Goal: Check status: Check status

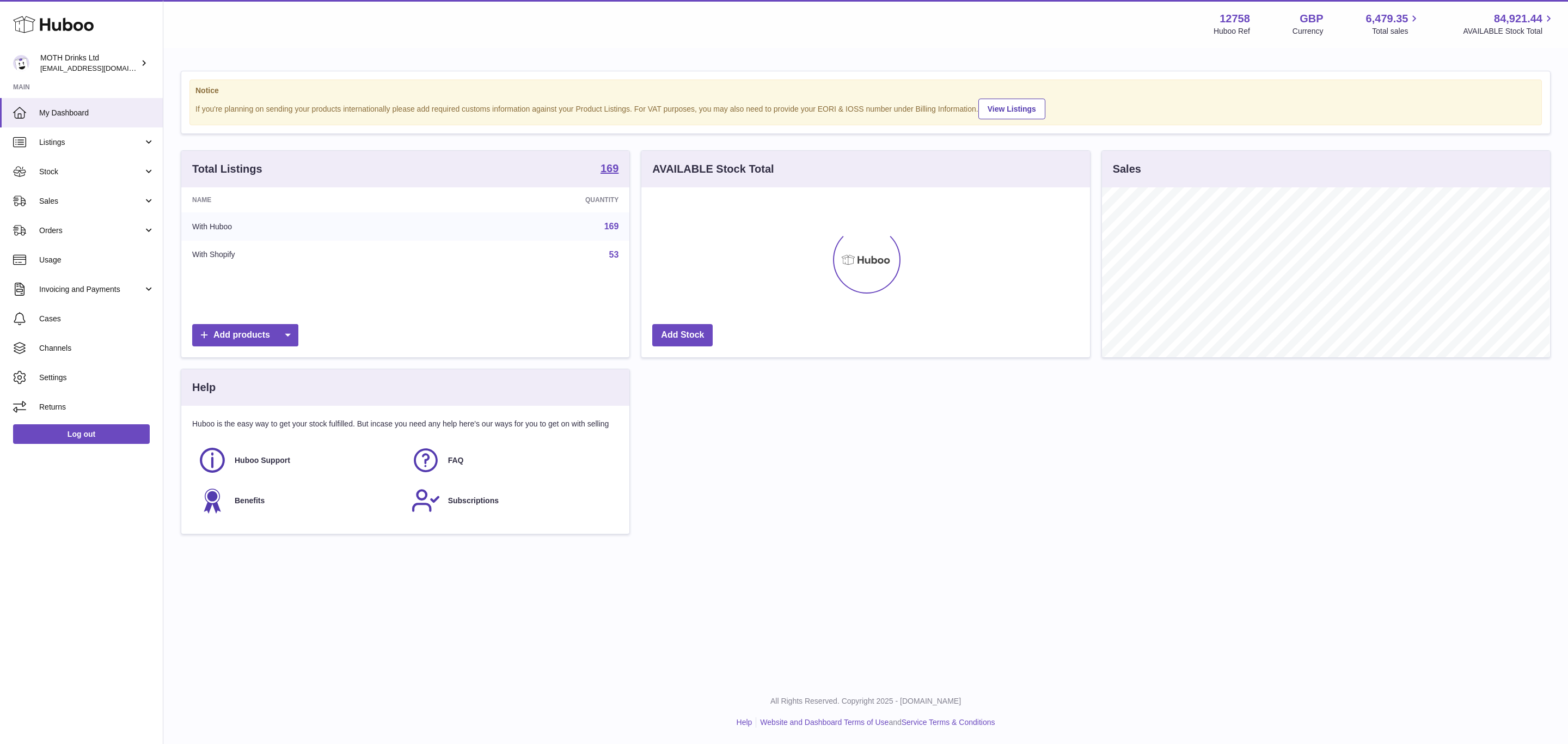
click at [126, 242] on link "Orders" at bounding box center [81, 230] width 163 height 29
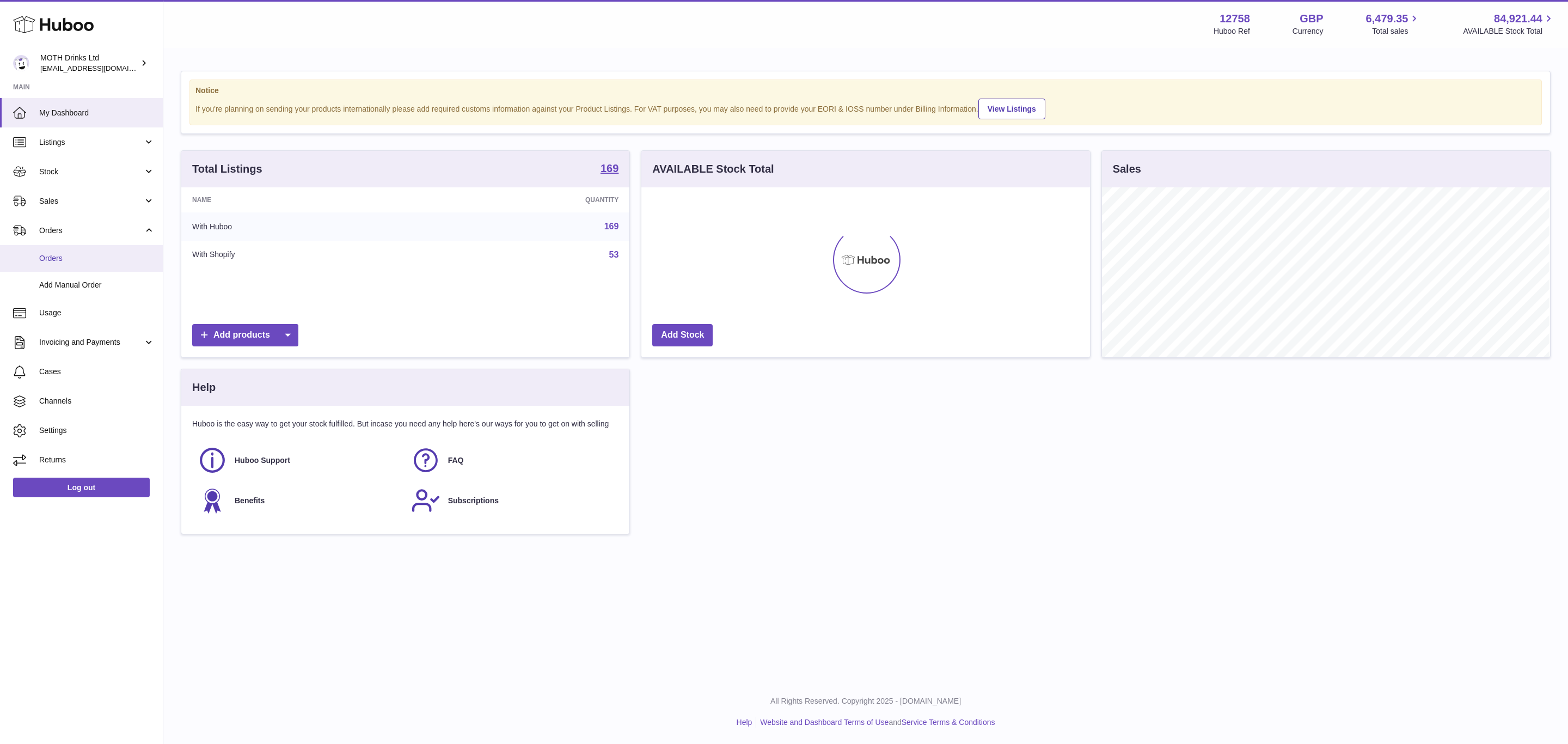
click at [111, 261] on span "Orders" at bounding box center [97, 258] width 116 height 10
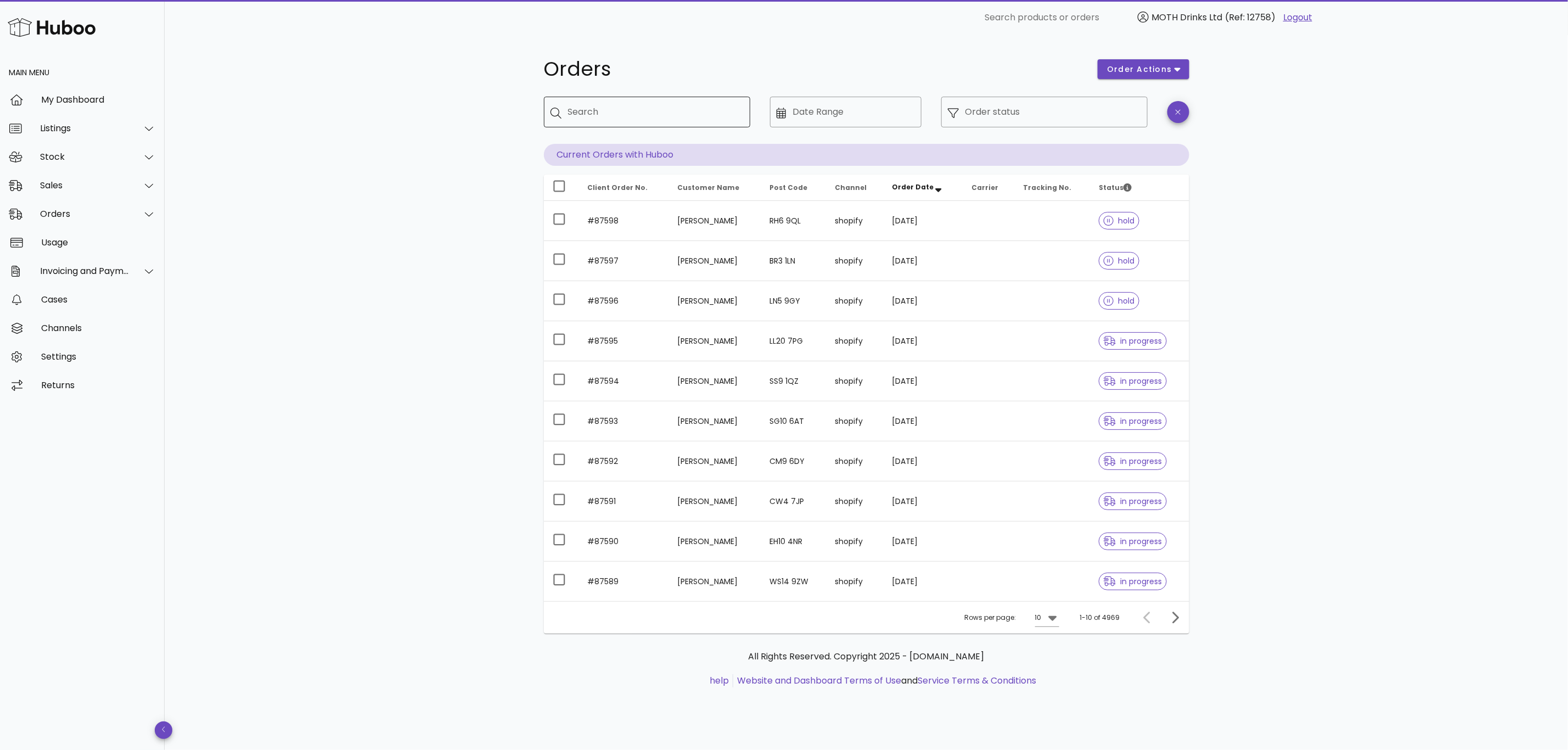
click at [620, 122] on div "Search" at bounding box center [655, 112] width 174 height 31
click at [593, 106] on input "Search" at bounding box center [655, 112] width 174 height 18
paste input "******"
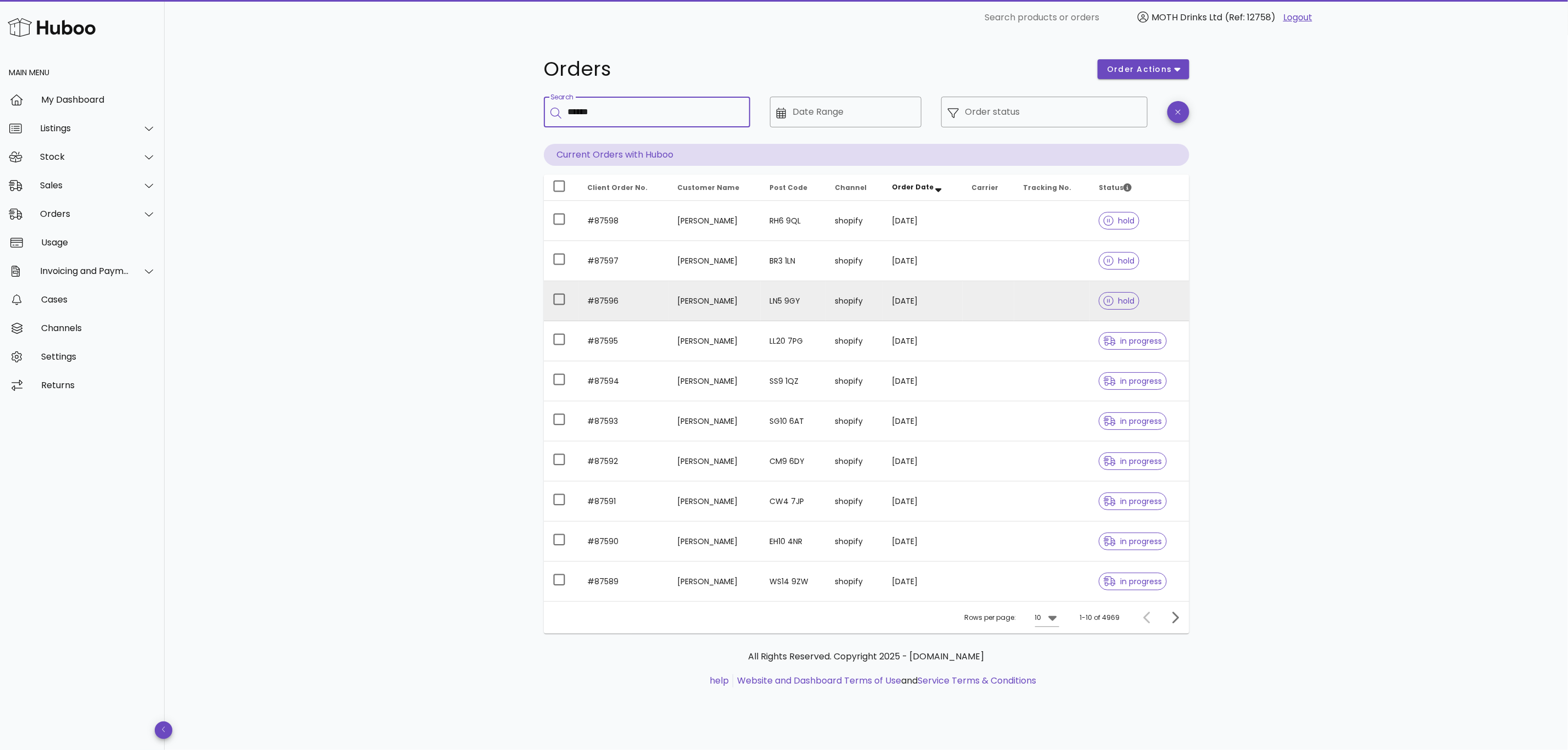
type input "******"
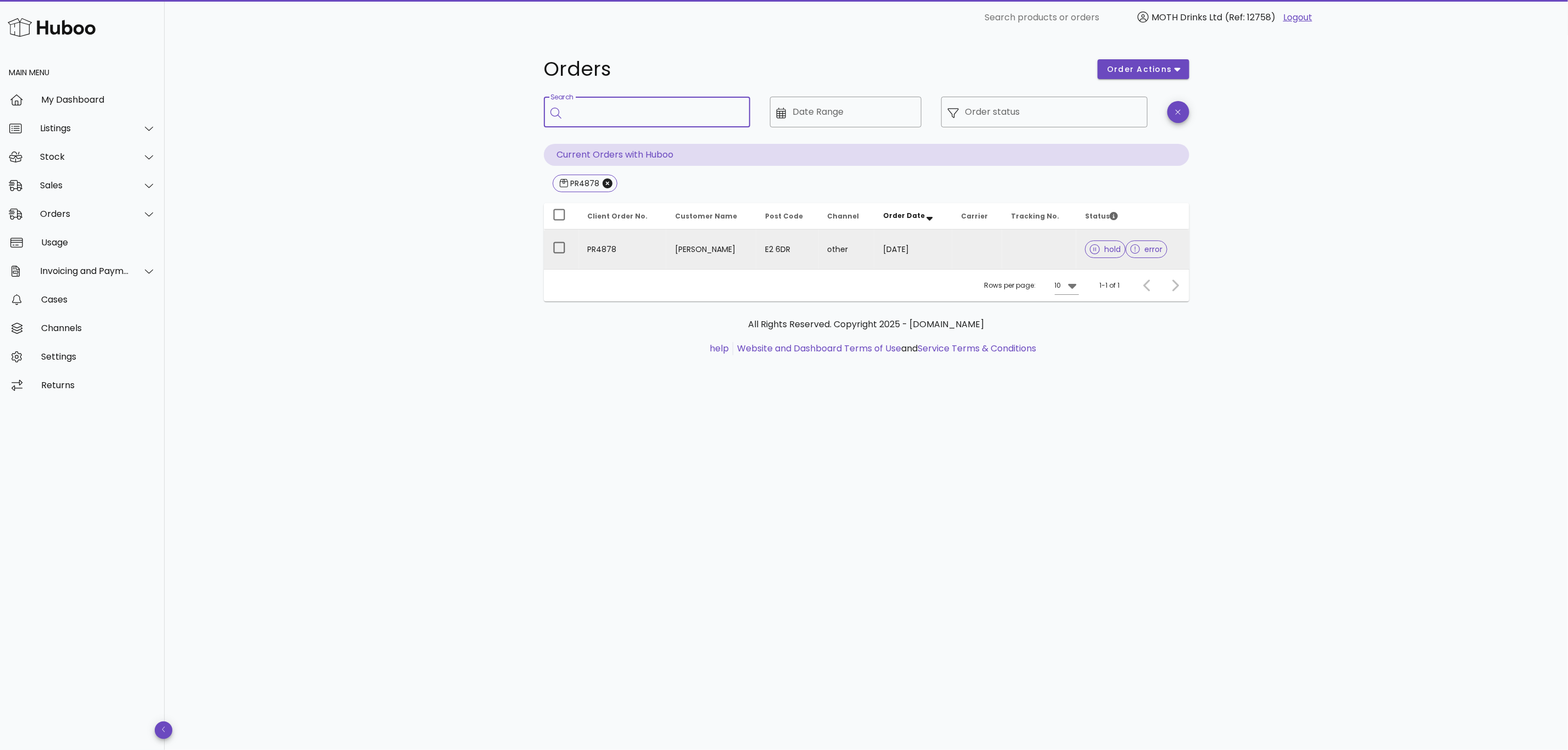
click at [1044, 247] on td at bounding box center [1039, 249] width 74 height 39
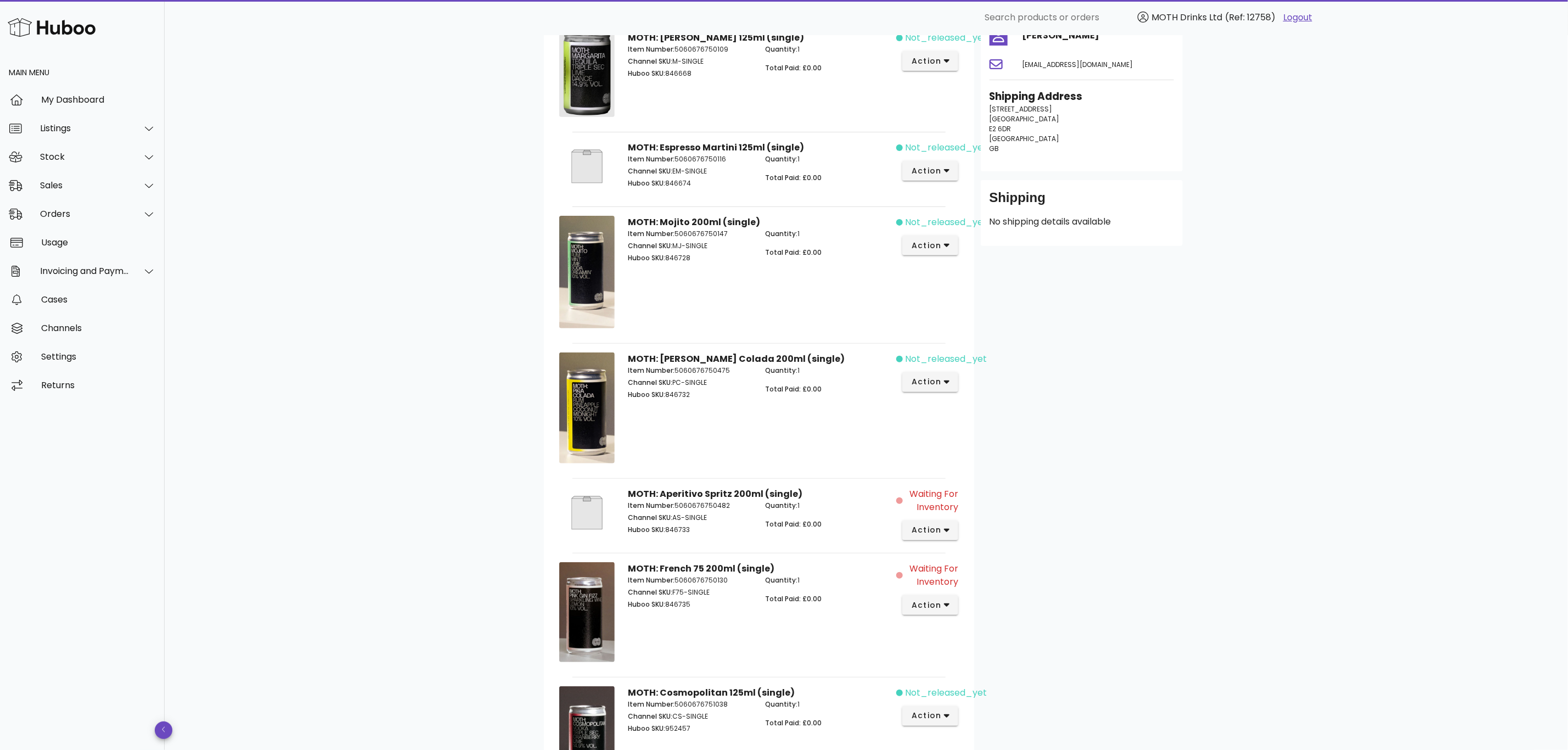
scroll to position [164, 0]
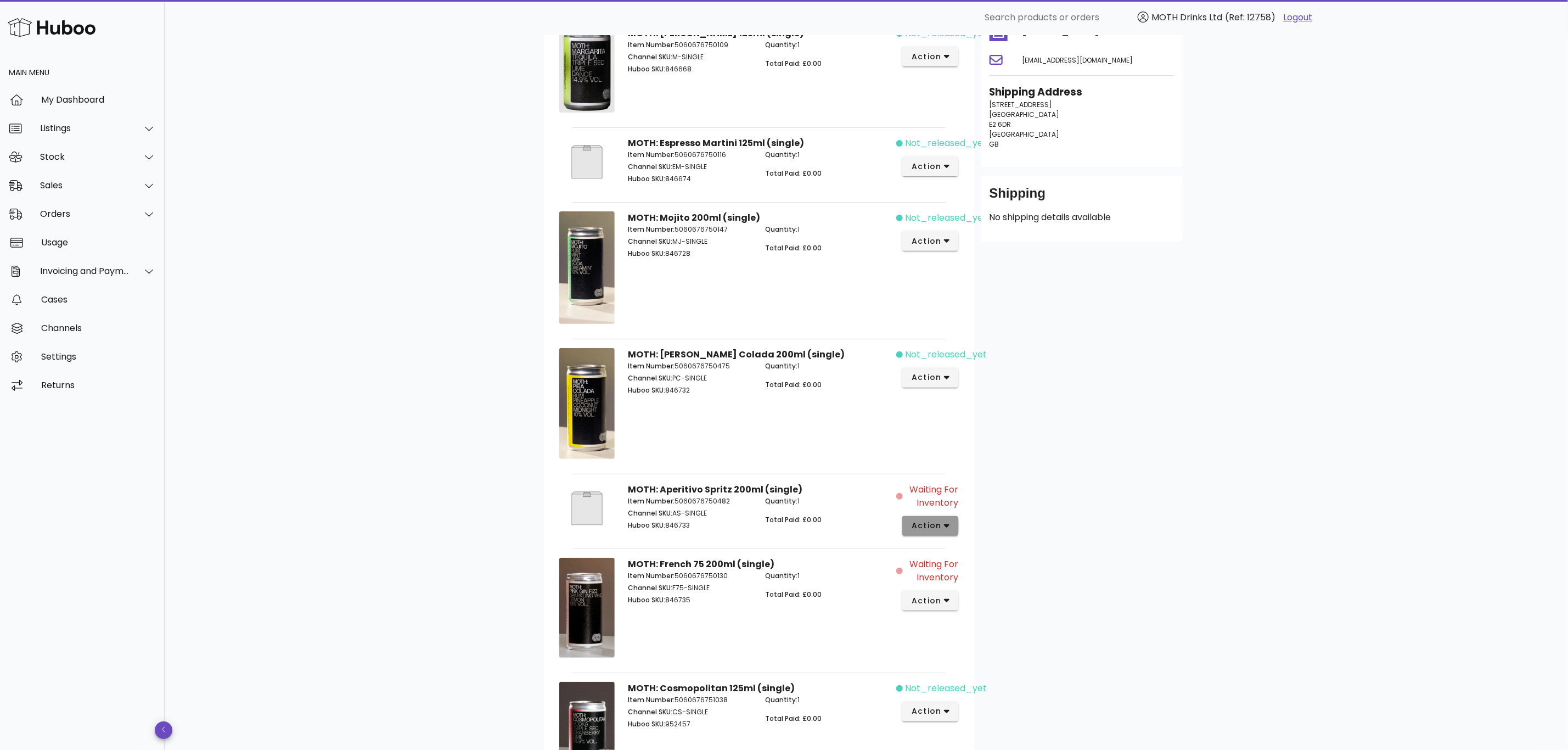
click at [932, 532] on span "action" at bounding box center [927, 525] width 31 height 12
click at [1220, 477] on div "B2C Order # PR4878 22 September 2025 at 4:58 PM order actions Waiting for Inven…" at bounding box center [866, 493] width 1404 height 1246
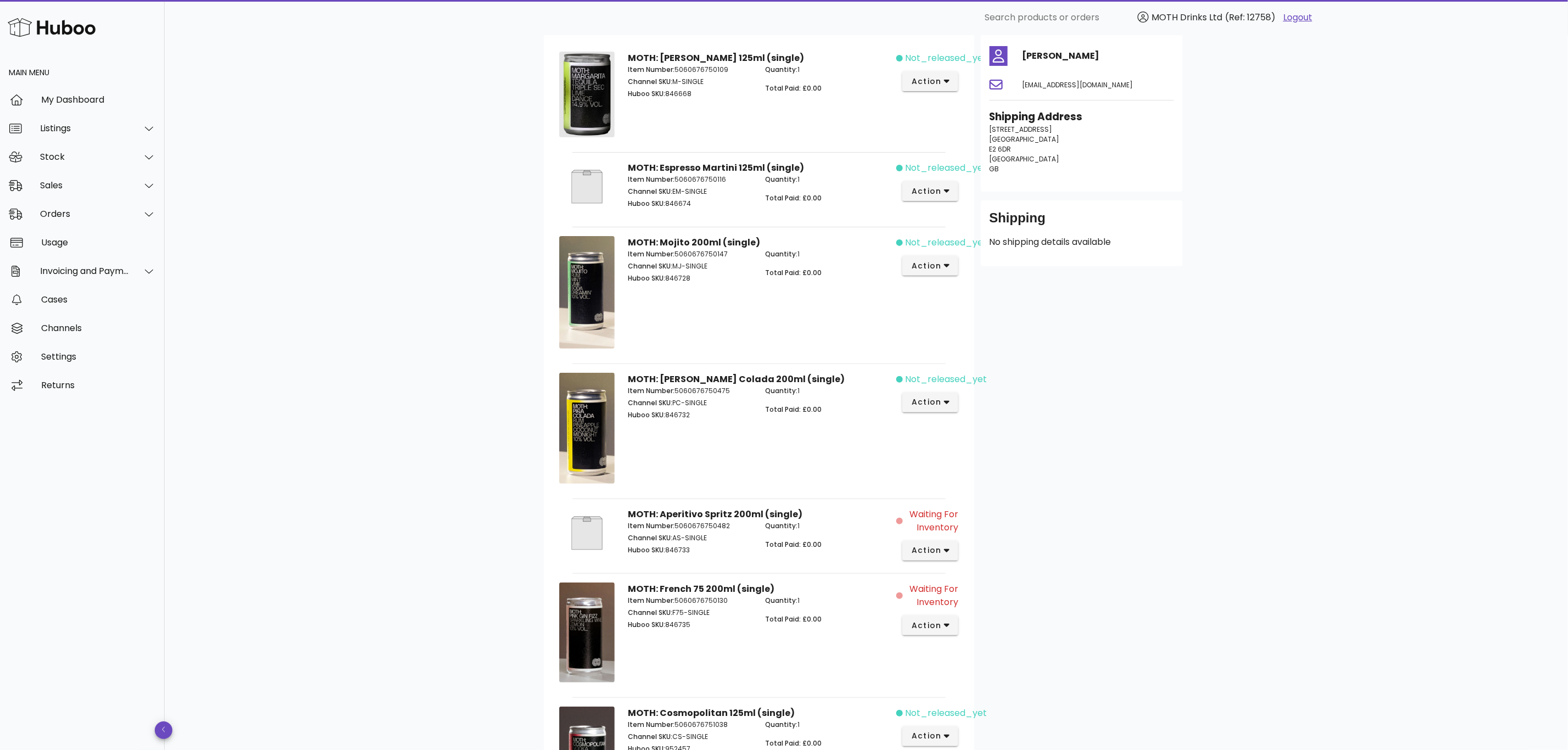
scroll to position [0, 0]
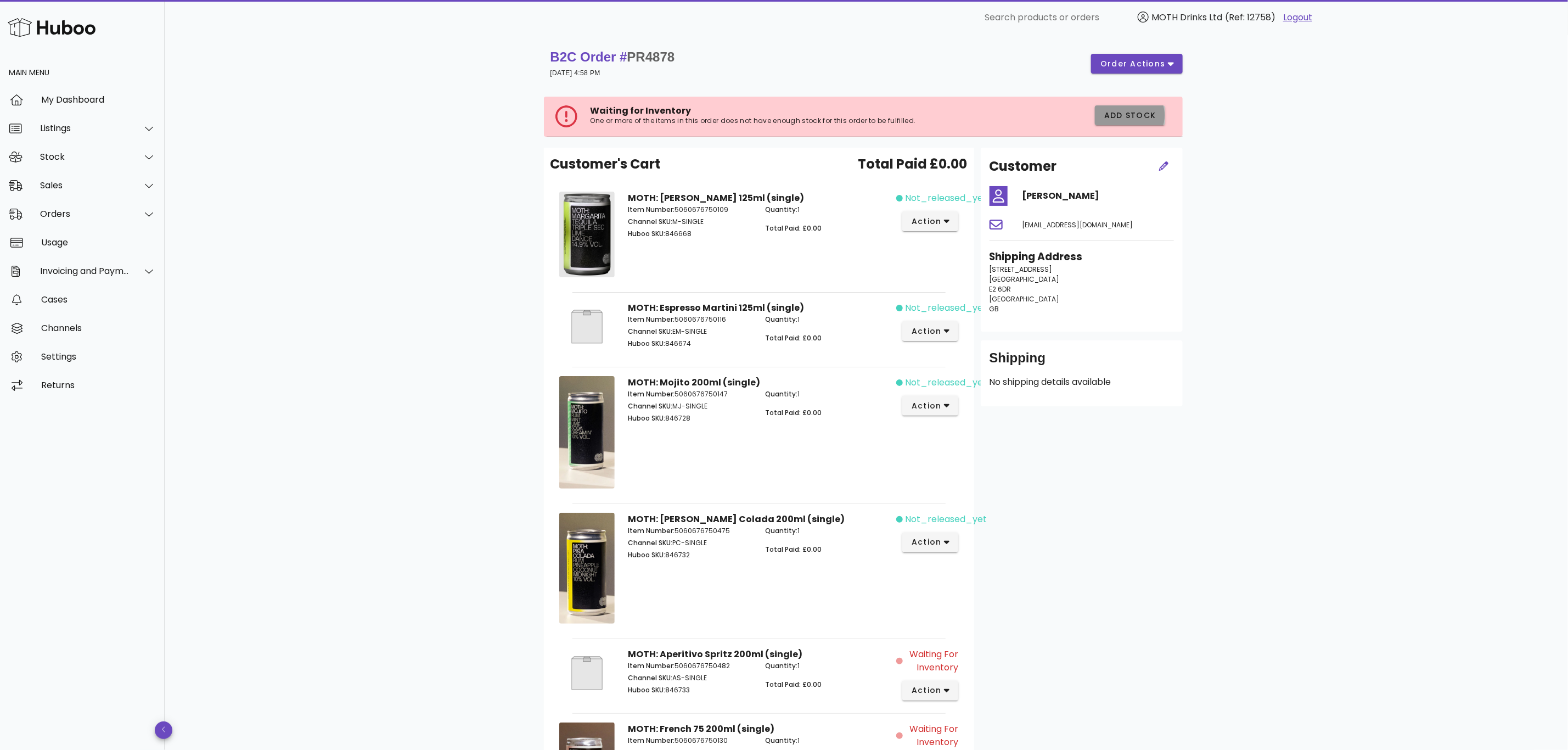
click at [1129, 115] on span "Add Stock" at bounding box center [1130, 115] width 53 height 12
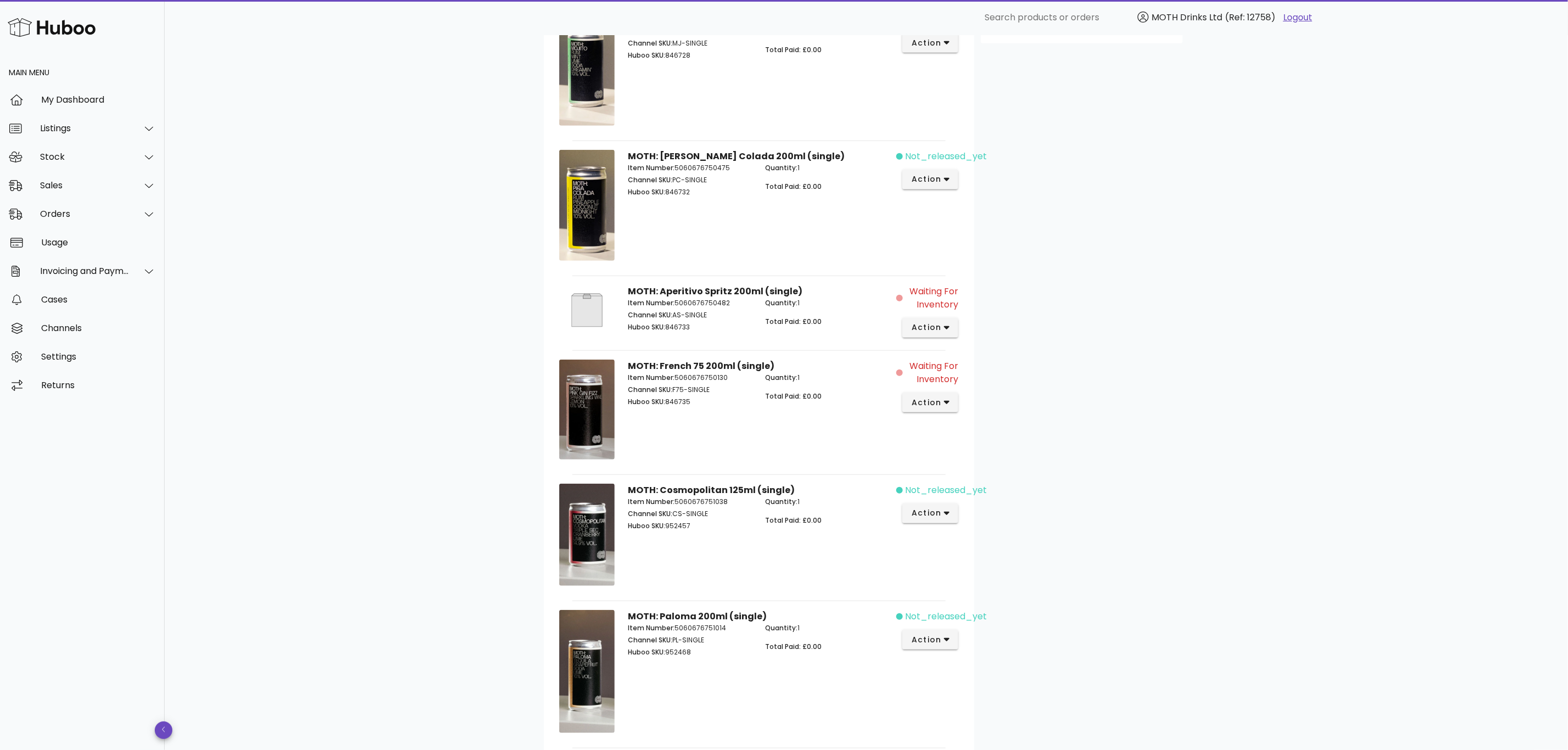
scroll to position [454, 0]
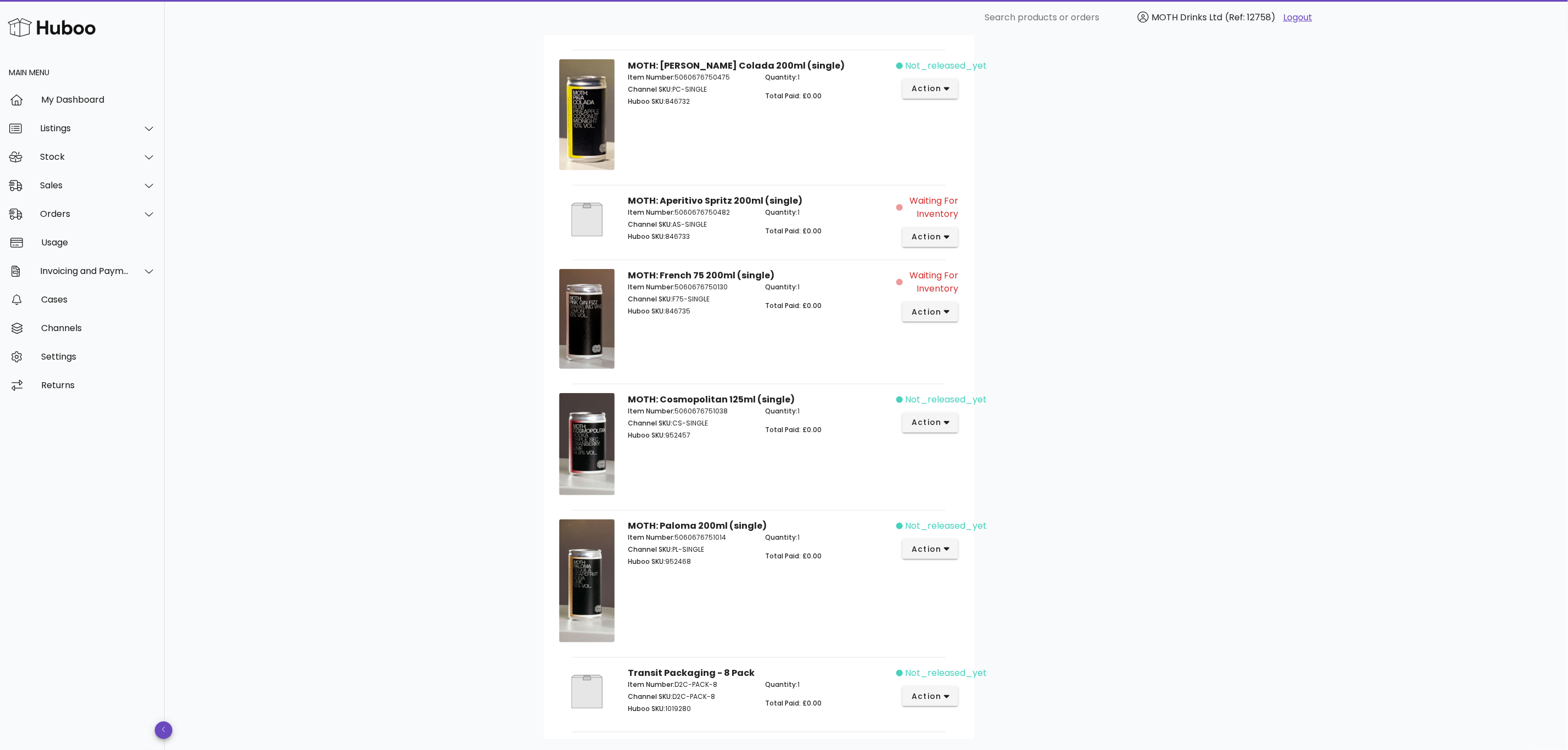
drag, startPoint x: 699, startPoint y: 317, endPoint x: 665, endPoint y: 315, distance: 34.1
click at [665, 315] on p "Huboo SKU: 846735" at bounding box center [690, 311] width 125 height 10
copy p "846735"
click at [1329, 331] on div "B2C Order # PR4878 22 September 2025 at 4:58 PM order actions Waiting for Inven…" at bounding box center [866, 204] width 1404 height 1246
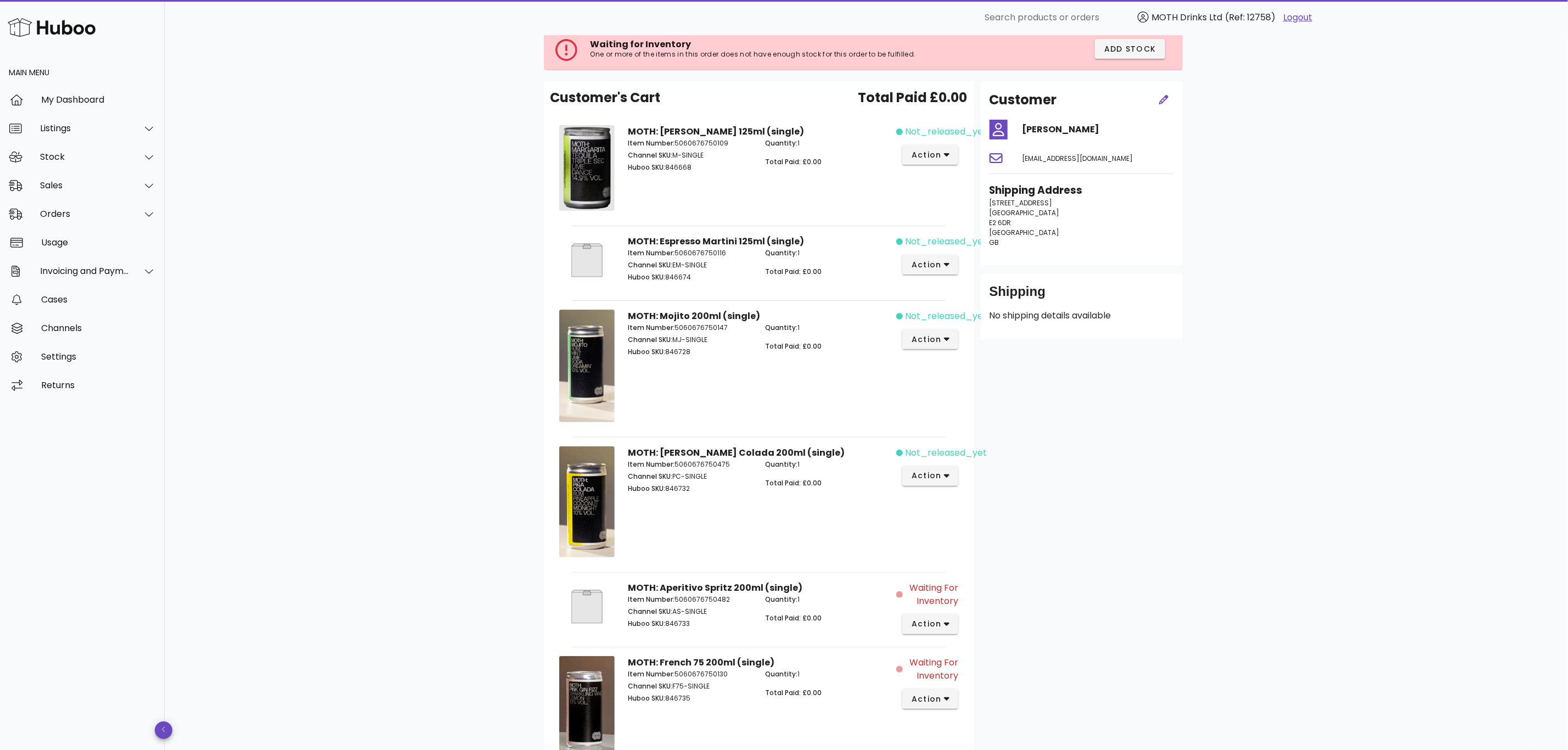
scroll to position [0, 0]
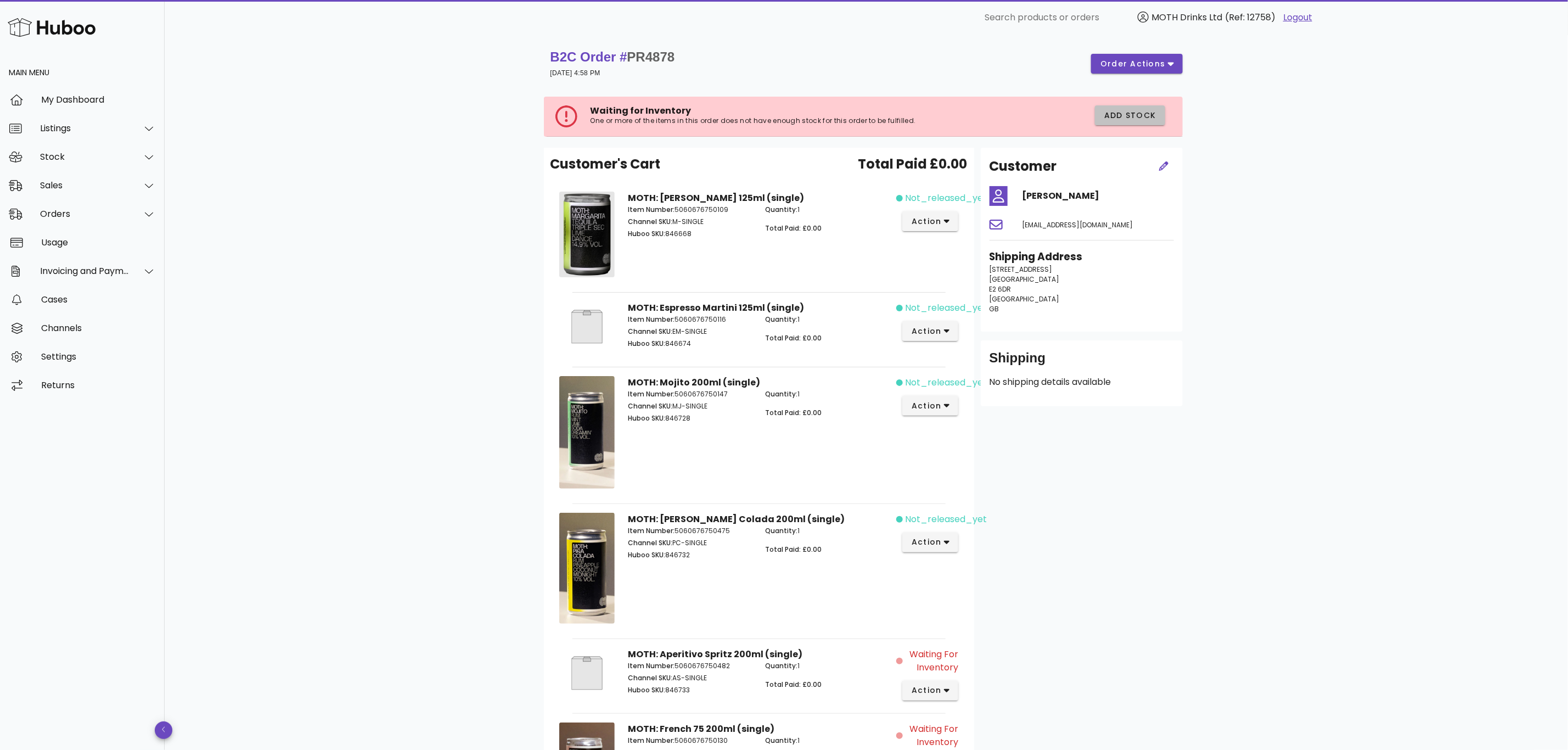
click at [1141, 107] on button "Add Stock" at bounding box center [1130, 115] width 70 height 20
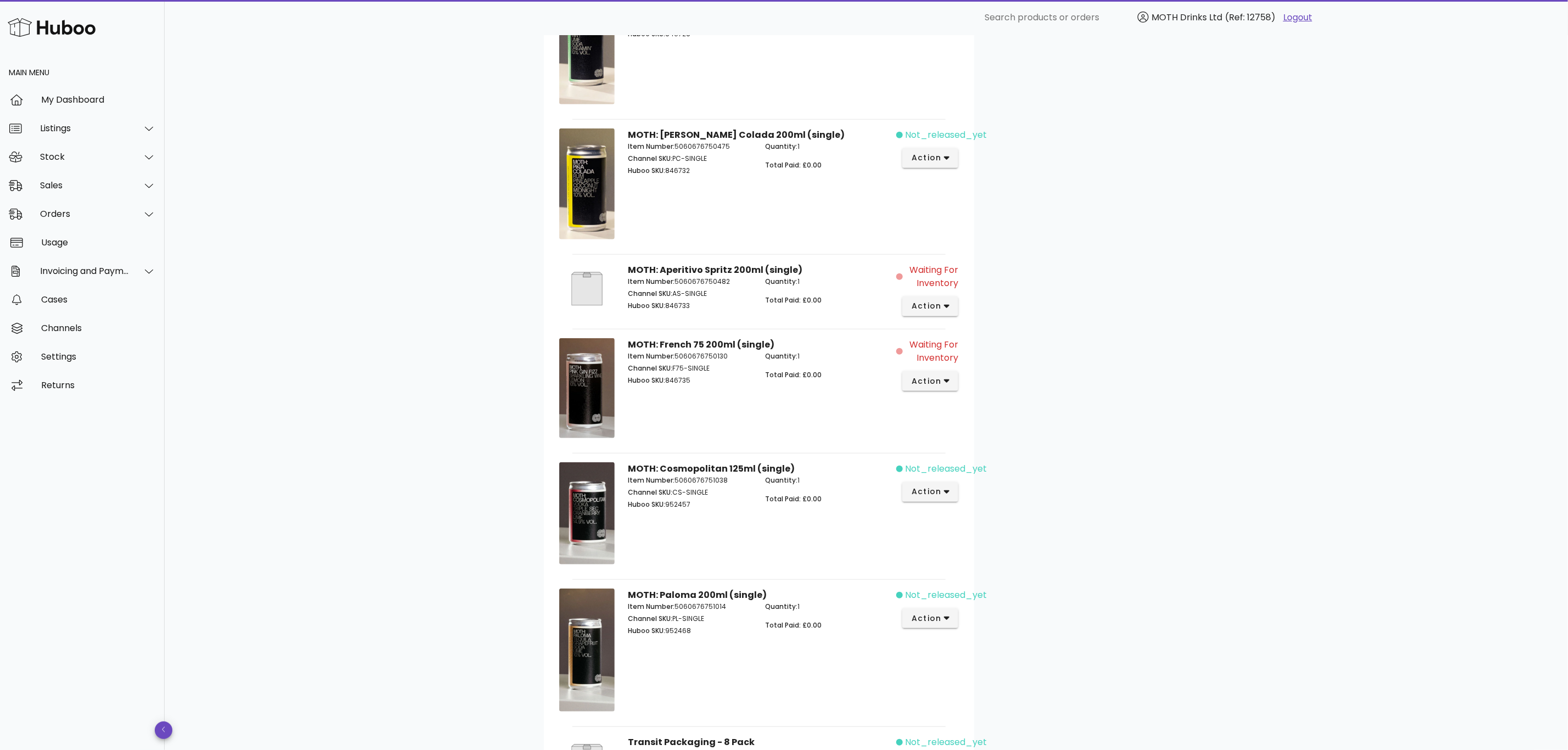
scroll to position [494, 0]
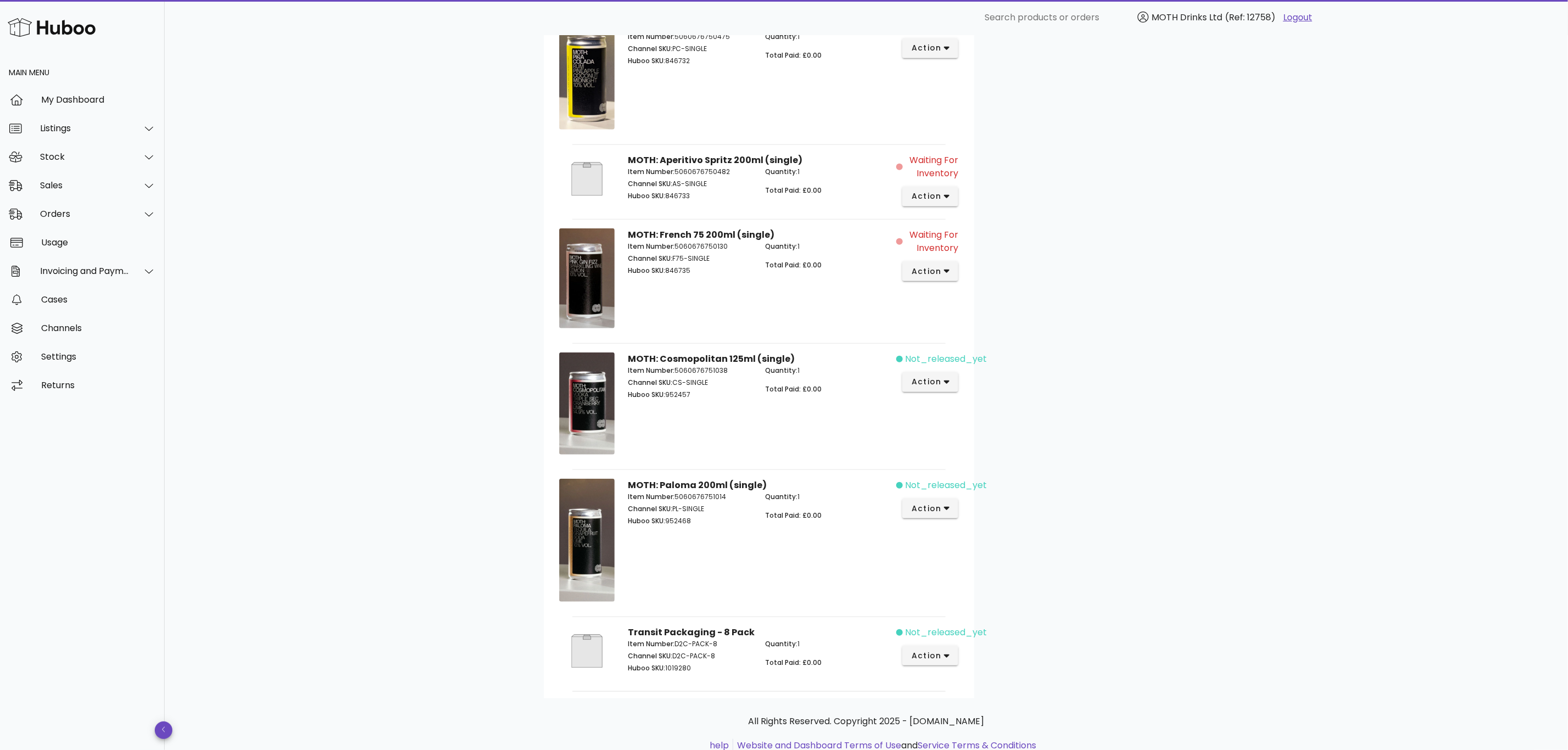
drag, startPoint x: 702, startPoint y: 196, endPoint x: 668, endPoint y: 204, distance: 34.9
click at [668, 204] on div "Item Number: 5060676750482 Channel SKU: AS-SINGLE Huboo SKU: 846733" at bounding box center [690, 185] width 138 height 50
drag, startPoint x: 1104, startPoint y: 247, endPoint x: 982, endPoint y: 217, distance: 125.6
click at [1100, 247] on div "Customer Benson sophia@doubleshot.ltd Shipping Address 47 Granby St London E2 6…" at bounding box center [1082, 176] width 215 height 1045
click at [947, 201] on icon "button" at bounding box center [947, 196] width 6 height 10
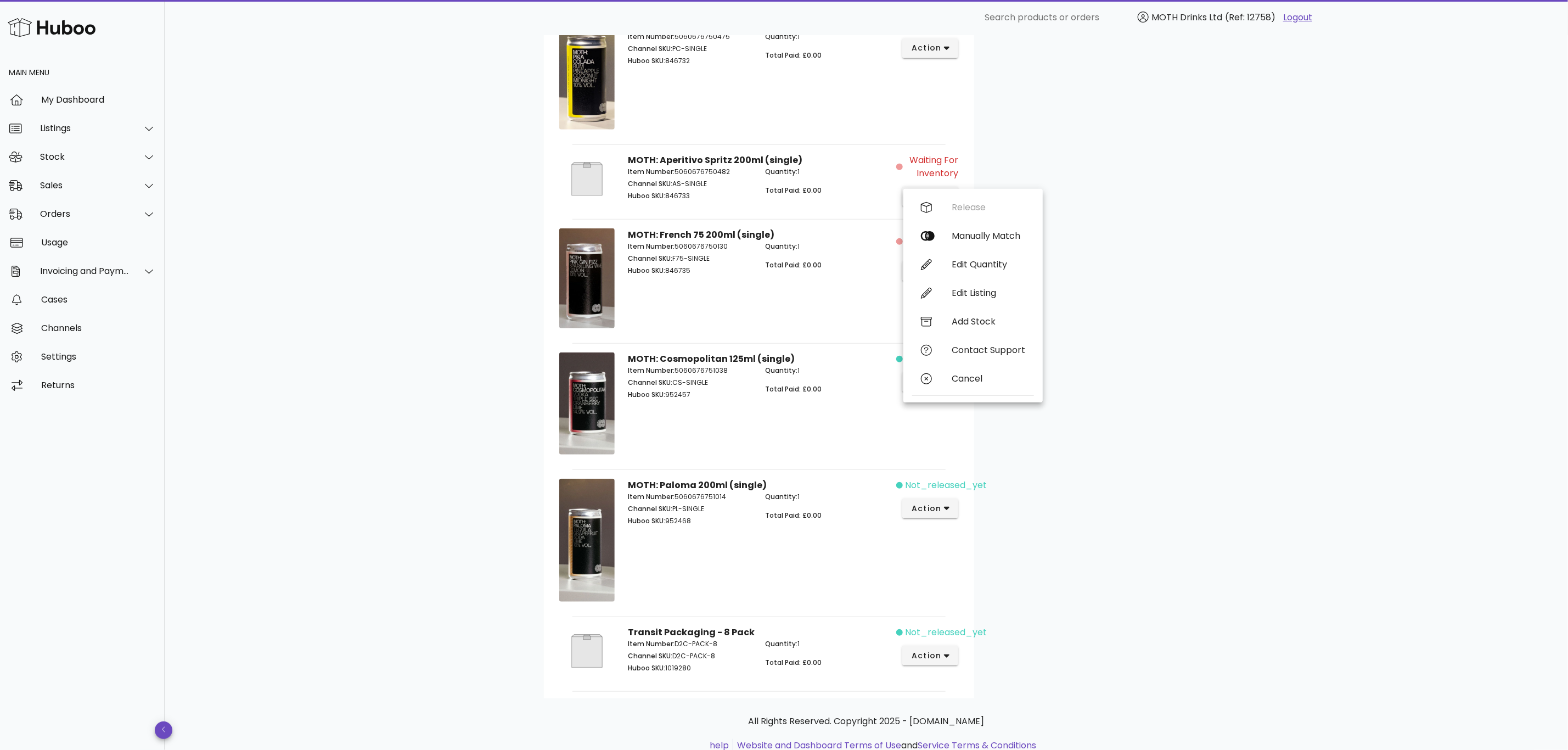
click at [1189, 221] on div "Customer Benson sophia@doubleshot.ltd Shipping Address 47 Granby St London E2 6…" at bounding box center [1082, 176] width 215 height 1045
drag, startPoint x: 694, startPoint y: 199, endPoint x: 666, endPoint y: 201, distance: 28.1
click at [666, 201] on p "Huboo SKU: 846733" at bounding box center [690, 196] width 125 height 10
copy p "846733"
drag, startPoint x: 698, startPoint y: 273, endPoint x: 686, endPoint y: 273, distance: 12.0
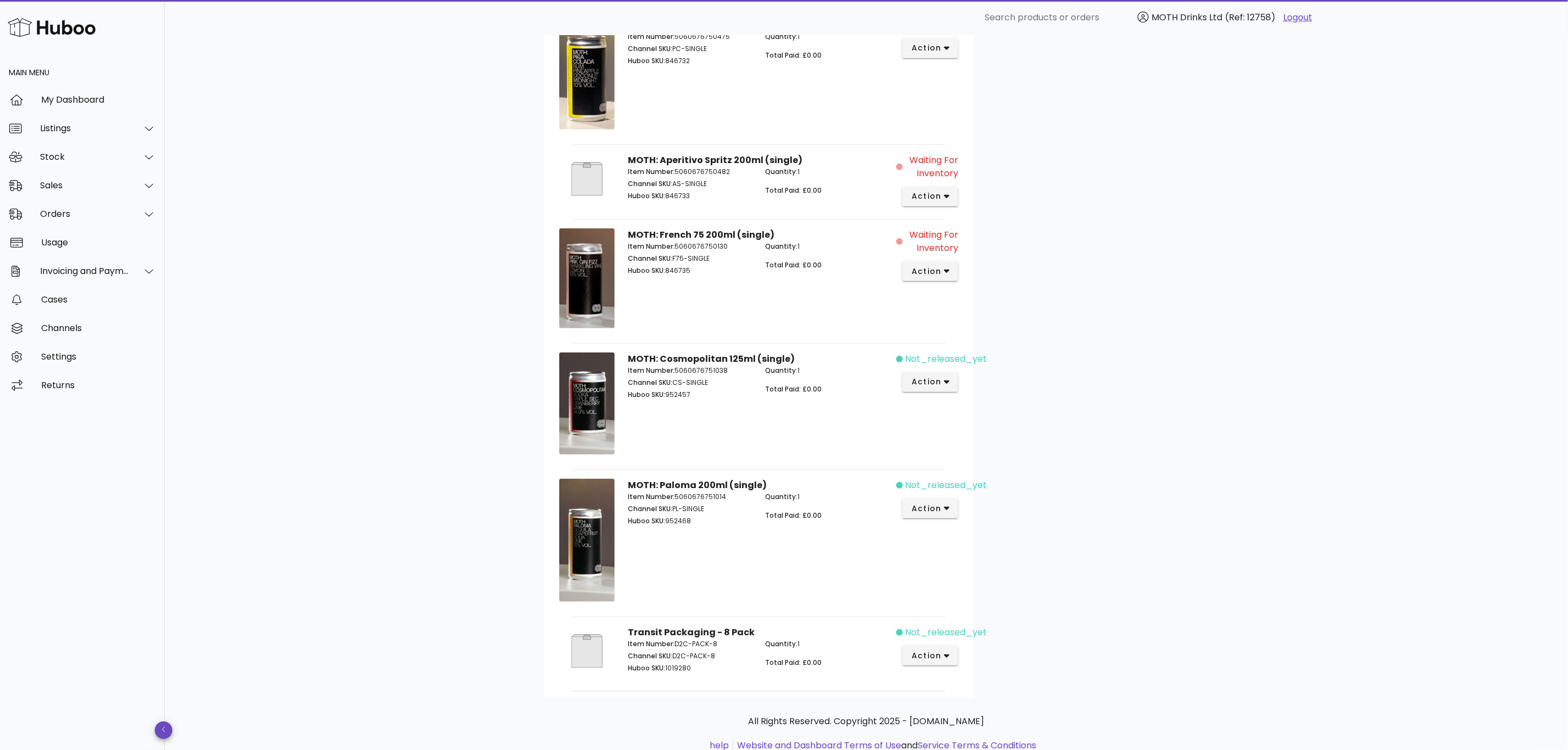
click at [667, 276] on p "Huboo SKU: 846735" at bounding box center [690, 271] width 125 height 10
copy p "846735"
click at [932, 200] on span "action" at bounding box center [927, 196] width 31 height 12
click at [698, 189] on p "Channel SKU: AS-SINGLE" at bounding box center [690, 184] width 125 height 10
drag, startPoint x: 697, startPoint y: 198, endPoint x: 668, endPoint y: 198, distance: 29.0
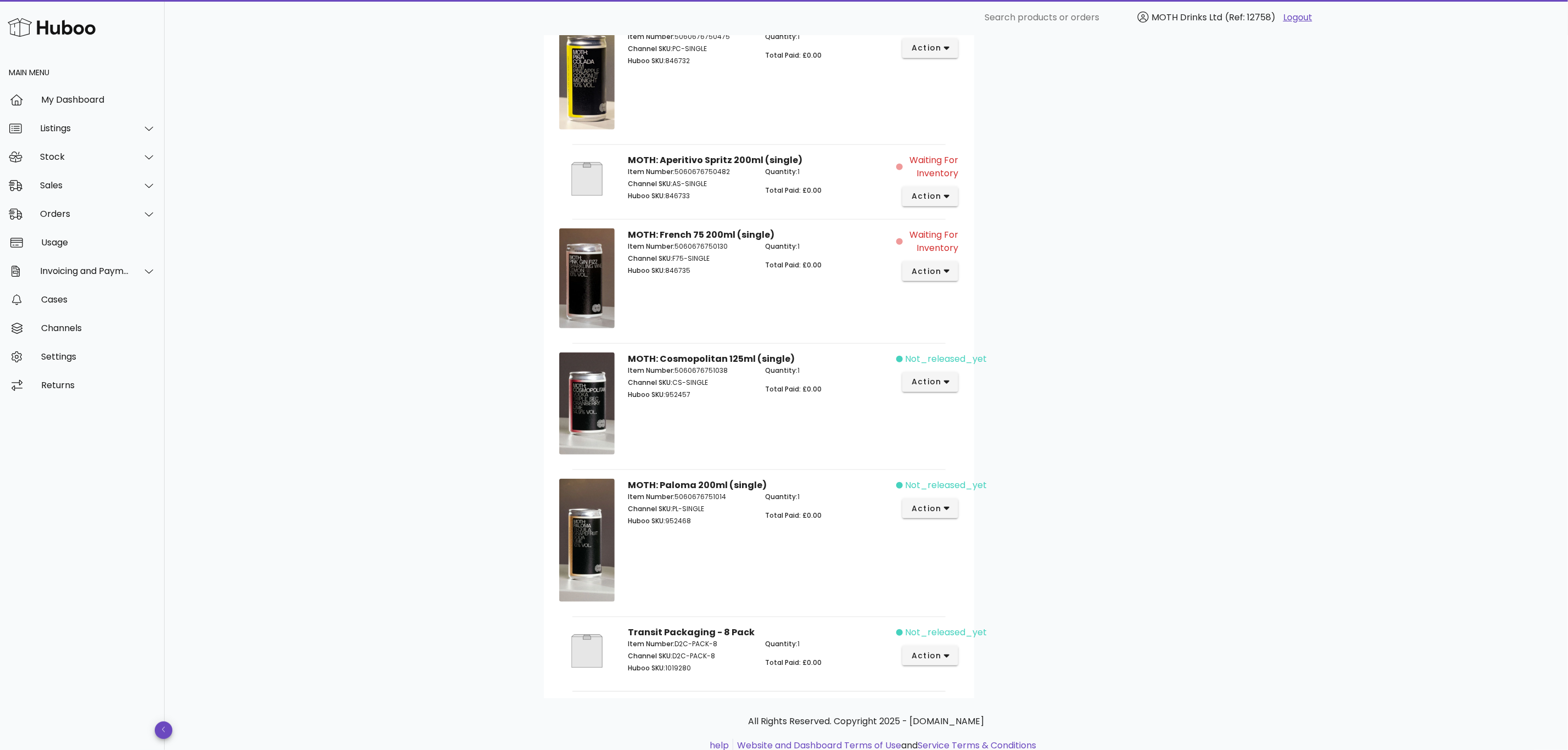
click at [668, 198] on p "Huboo SKU: 846733" at bounding box center [690, 196] width 125 height 10
copy p "846733"
click at [932, 193] on span "action" at bounding box center [927, 196] width 31 height 12
click at [974, 237] on div "Manually Match" at bounding box center [989, 236] width 74 height 10
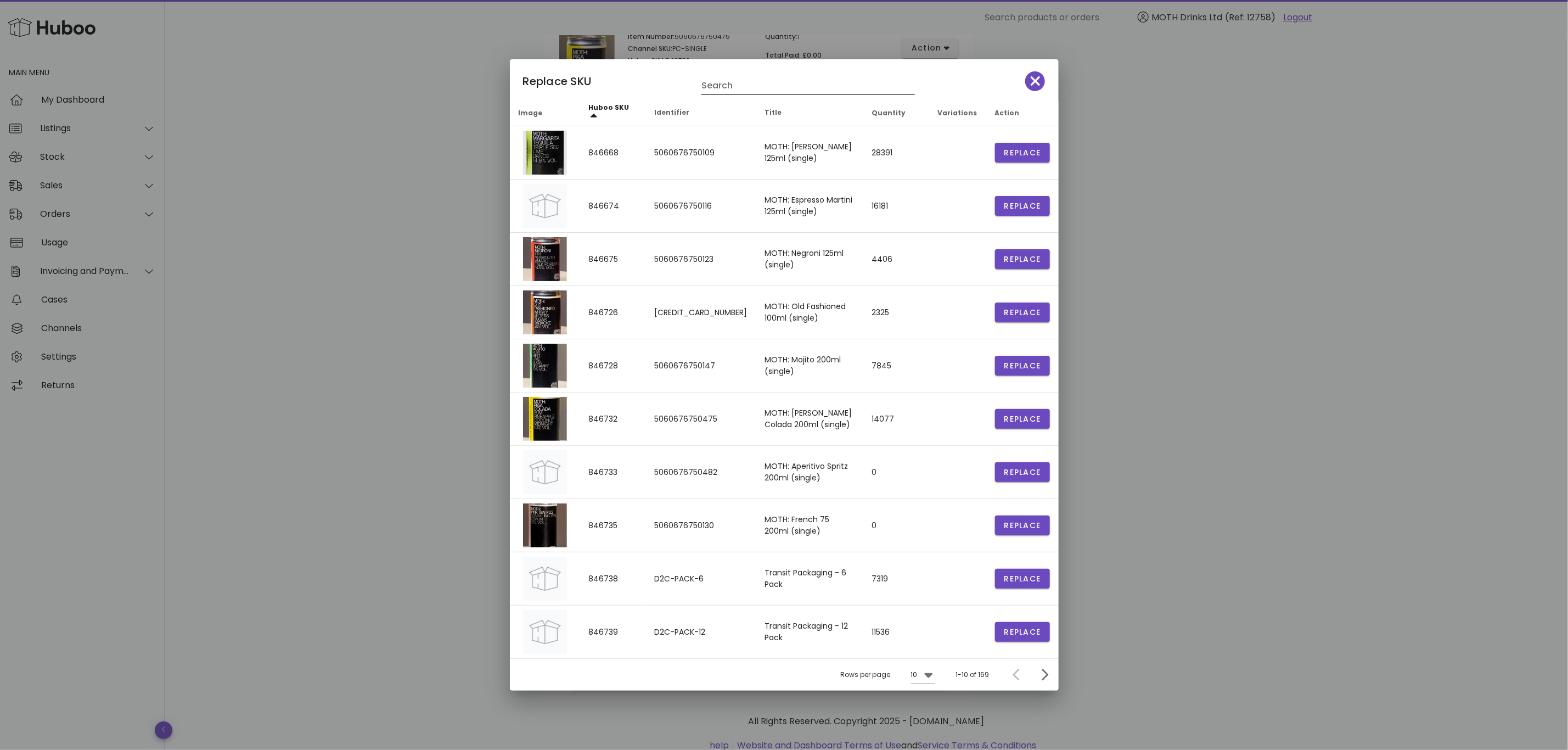
drag, startPoint x: 733, startPoint y: 74, endPoint x: 733, endPoint y: 84, distance: 10.0
click at [733, 75] on div "Search" at bounding box center [808, 82] width 214 height 24
click at [733, 84] on input "Search" at bounding box center [800, 85] width 198 height 18
paste input "******"
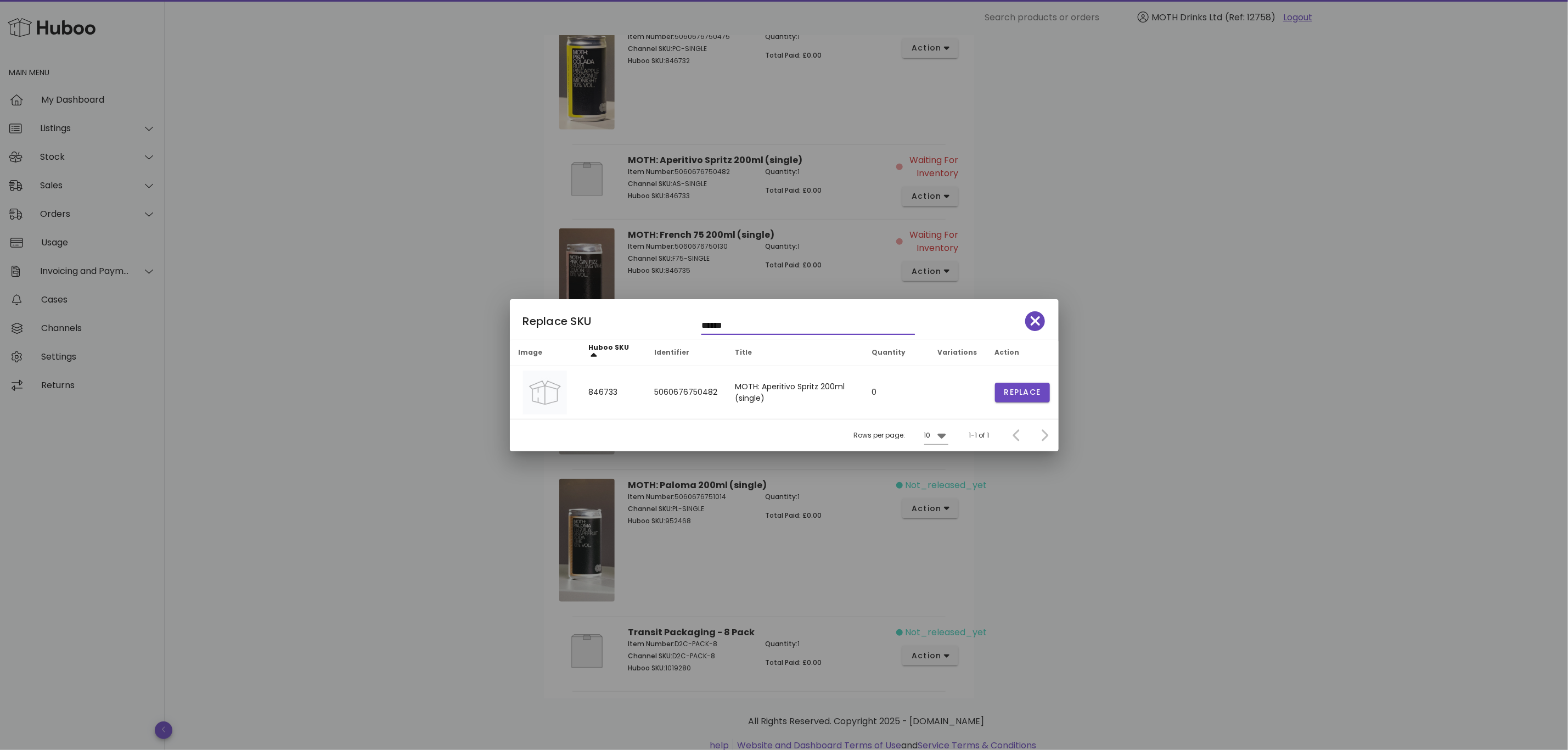
type input "******"
click at [1038, 314] on icon "button" at bounding box center [1036, 321] width 10 height 15
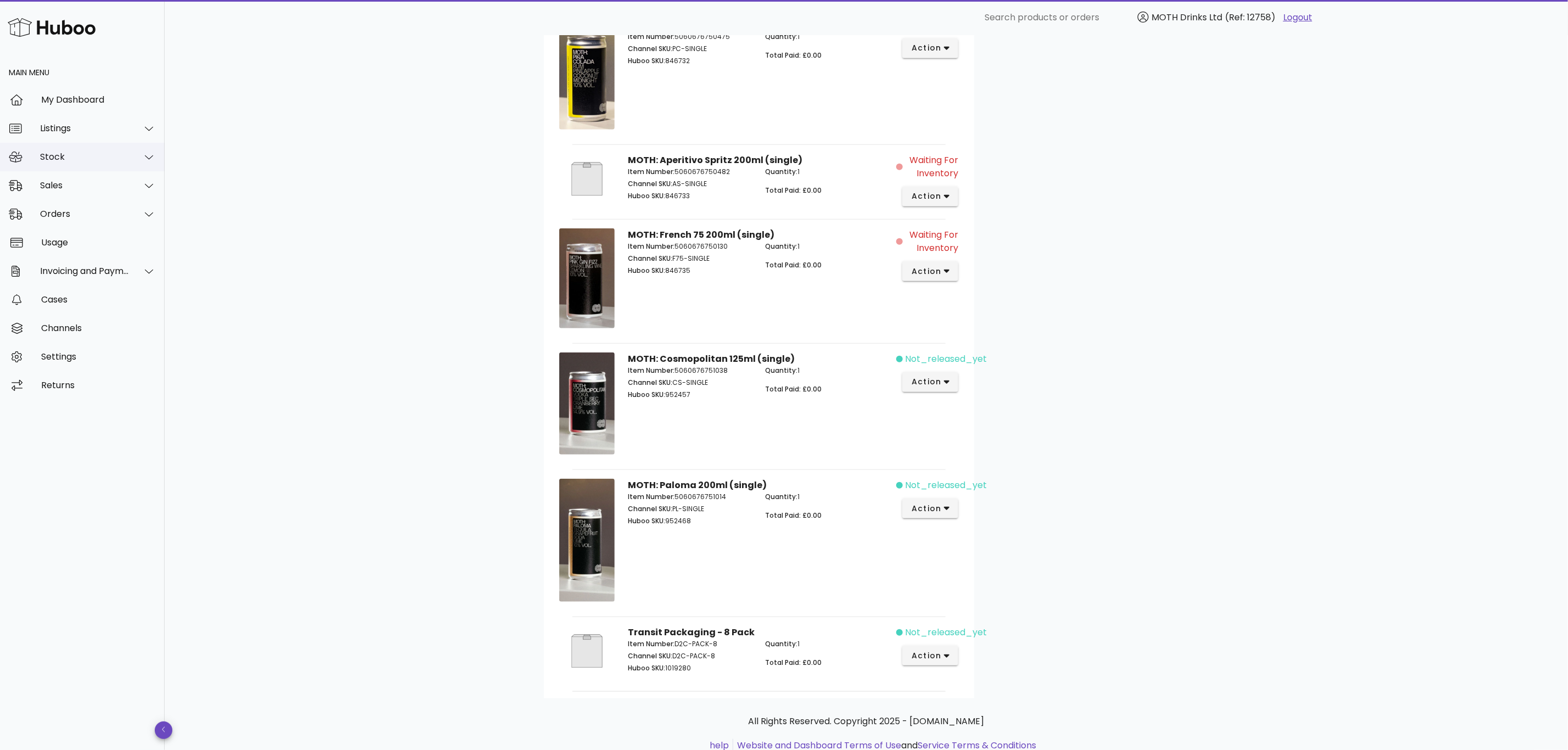
click at [60, 169] on div "Stock" at bounding box center [82, 157] width 164 height 29
click at [65, 190] on div "Stock" at bounding box center [98, 184] width 117 height 23
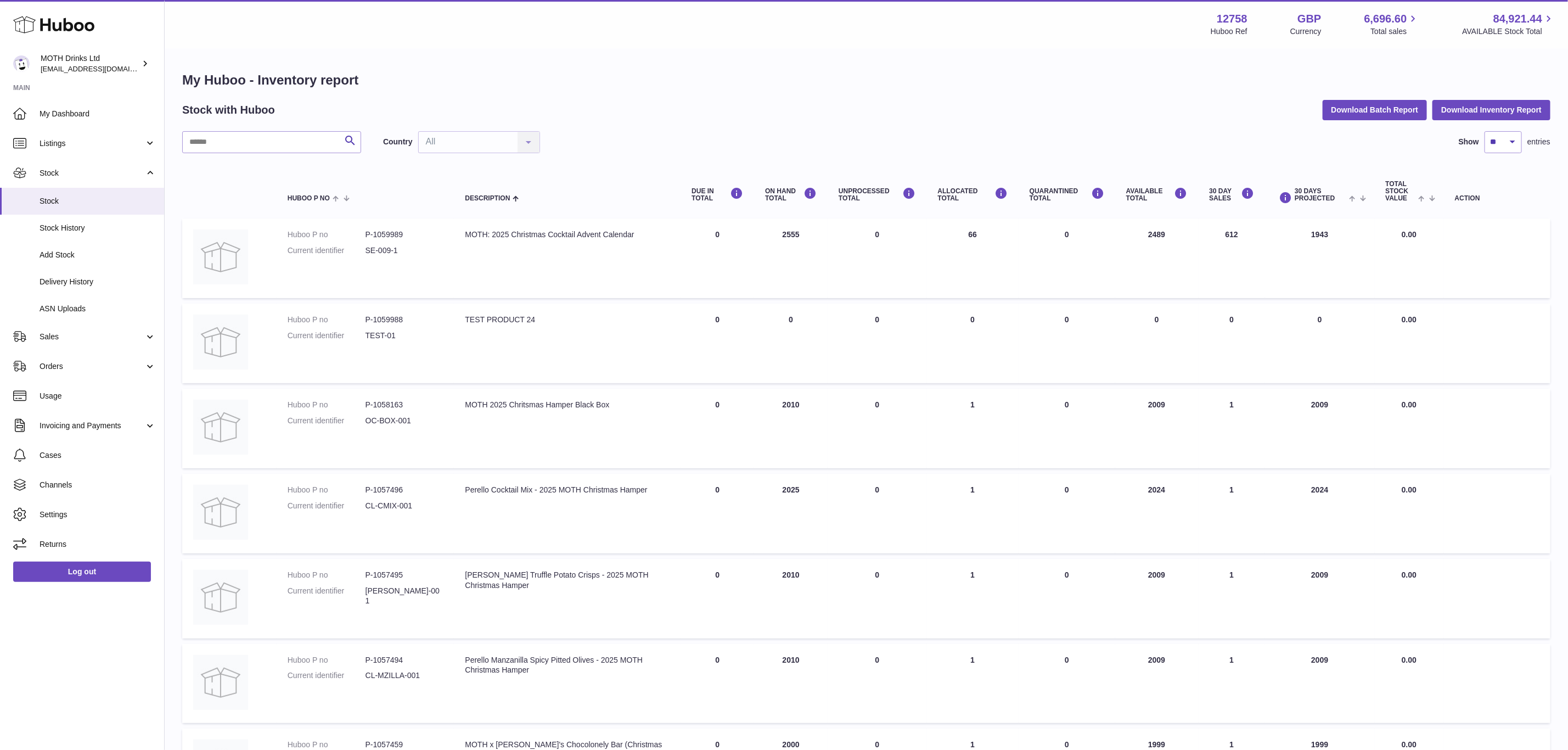
click at [287, 150] on div "Search Country All All No elements found. Consider changing the search query. L…" at bounding box center [867, 610] width 1369 height 957
click at [270, 144] on input "text" at bounding box center [272, 142] width 179 height 22
paste input "******"
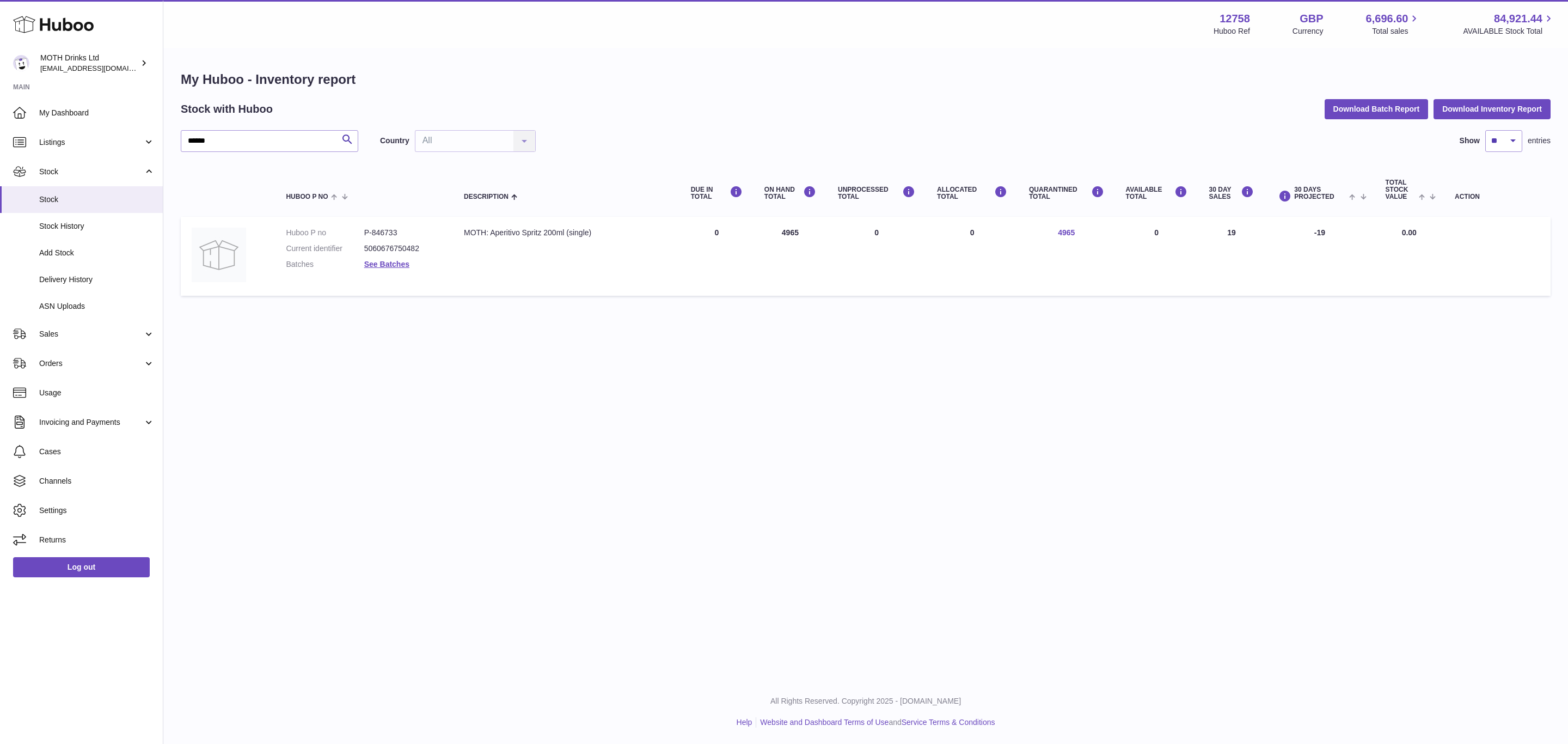
click at [1071, 228] on link "4965" at bounding box center [1066, 233] width 17 height 9
click at [676, 642] on div at bounding box center [784, 372] width 1568 height 744
click at [1066, 224] on td "QUARANTINED Total 4965" at bounding box center [1066, 256] width 97 height 79
click at [1066, 228] on link "4965" at bounding box center [1066, 233] width 17 height 9
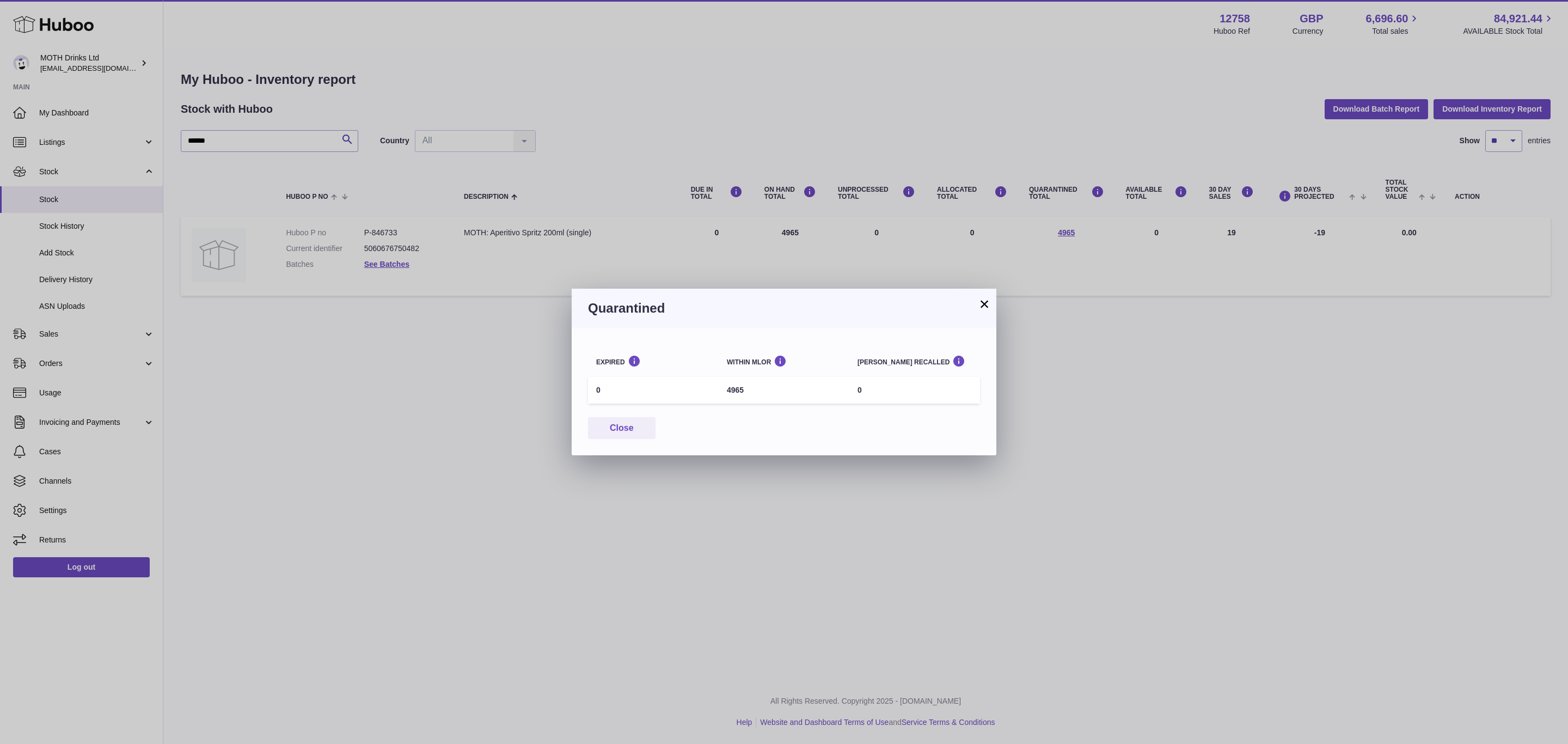
click at [368, 423] on div "× Quarantined Expired Within MLOR Batch recalled 0 4965 0 Close" at bounding box center [784, 372] width 1568 height 744
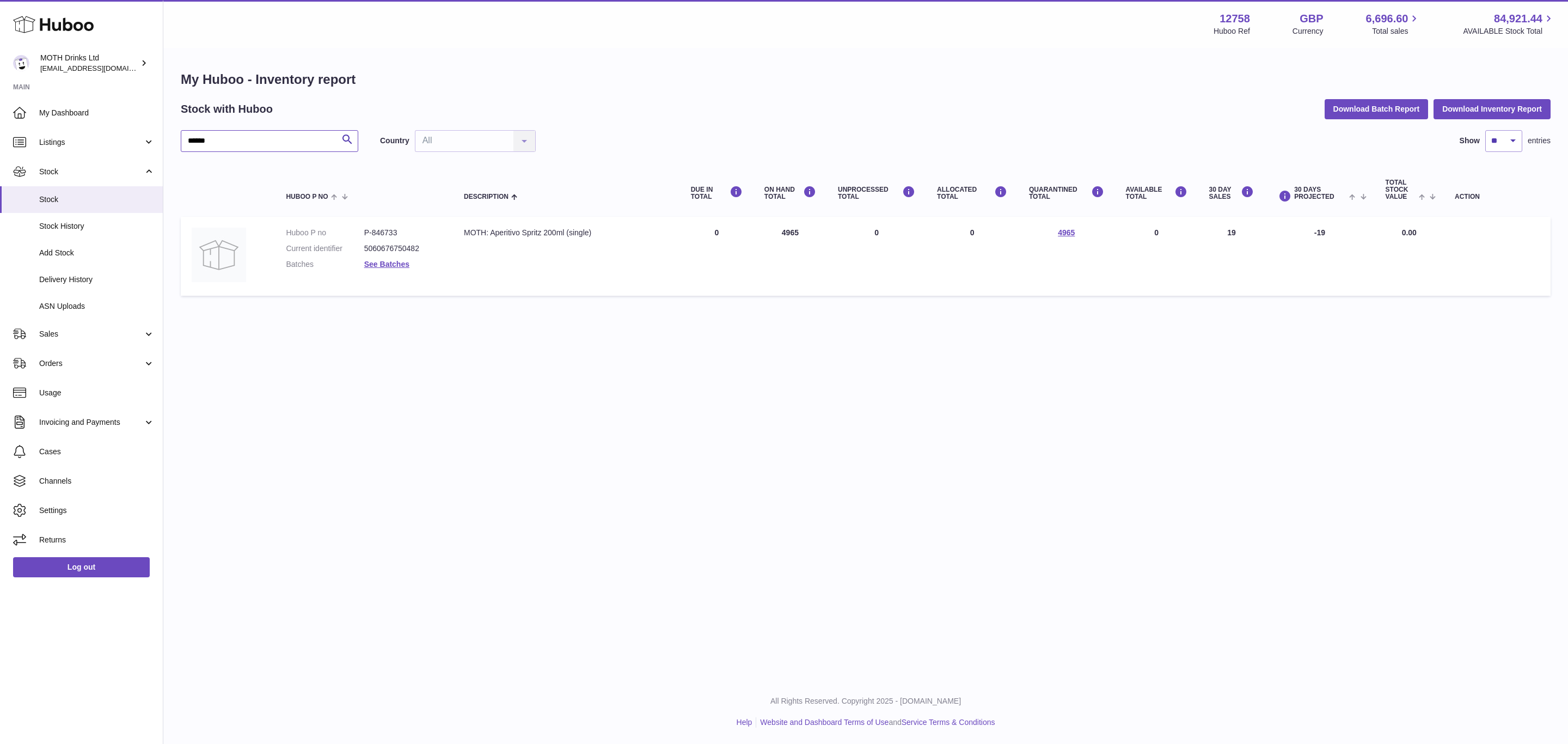
click at [236, 135] on input "******" at bounding box center [270, 141] width 178 height 22
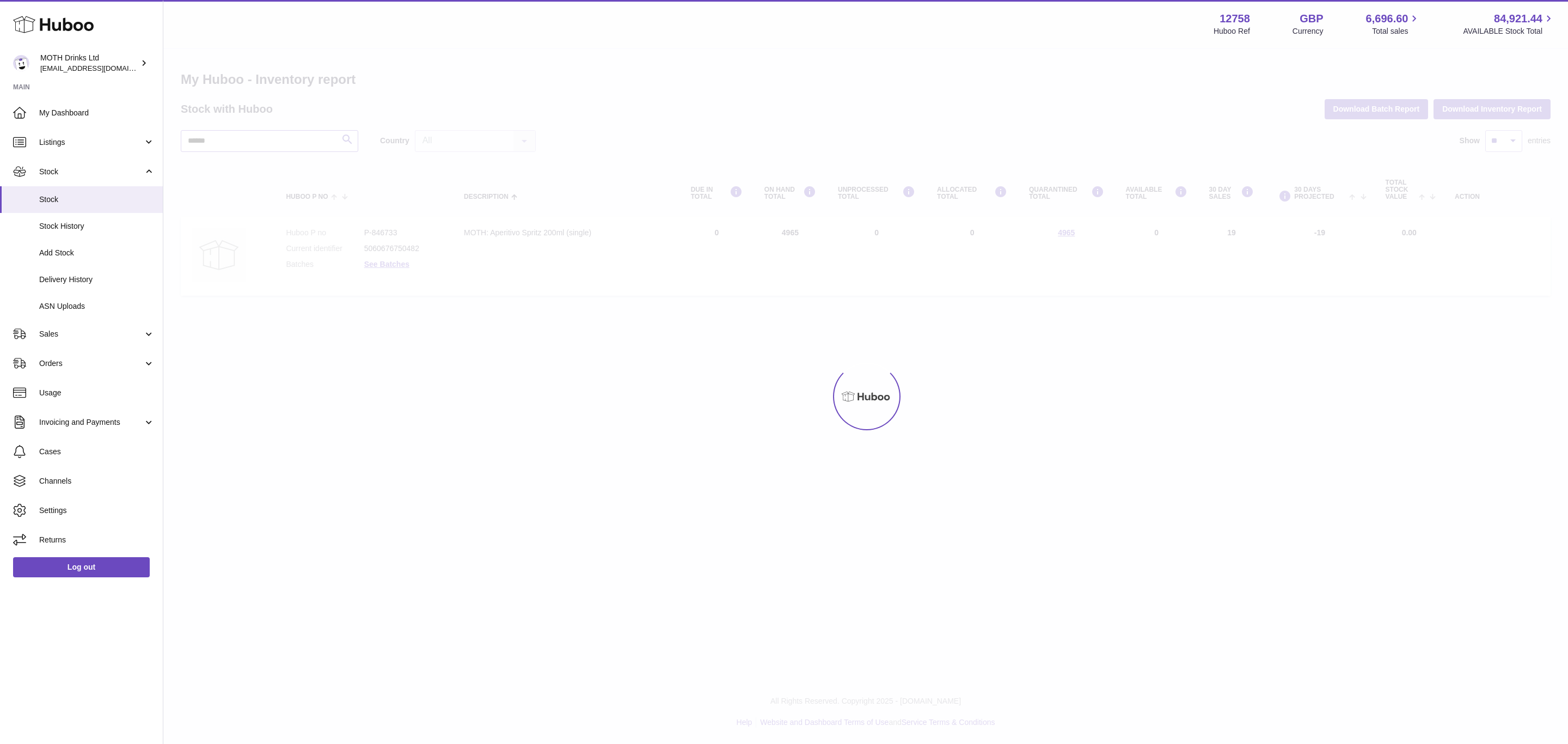
type input "******"
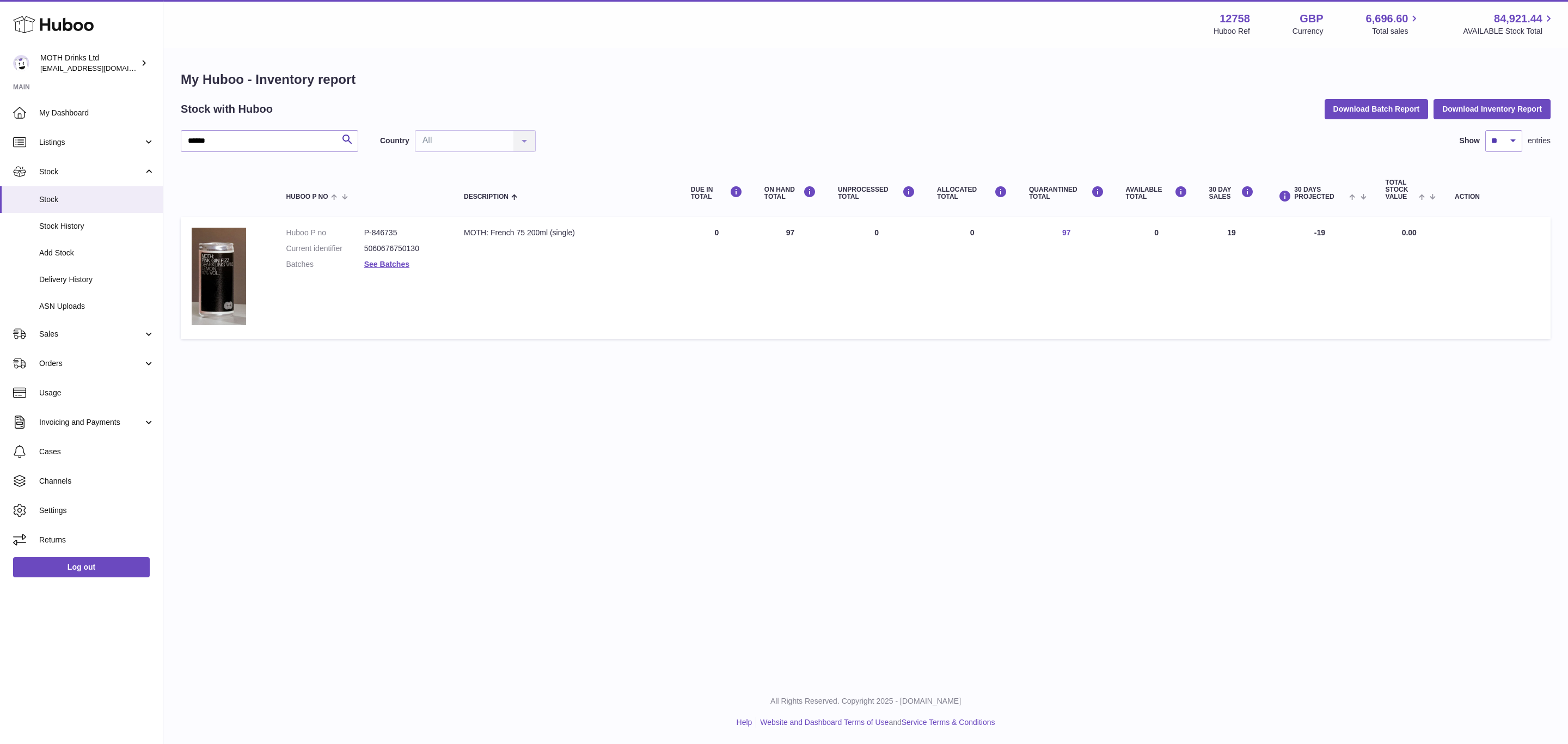
click at [1070, 233] on link "97" at bounding box center [1066, 233] width 9 height 9
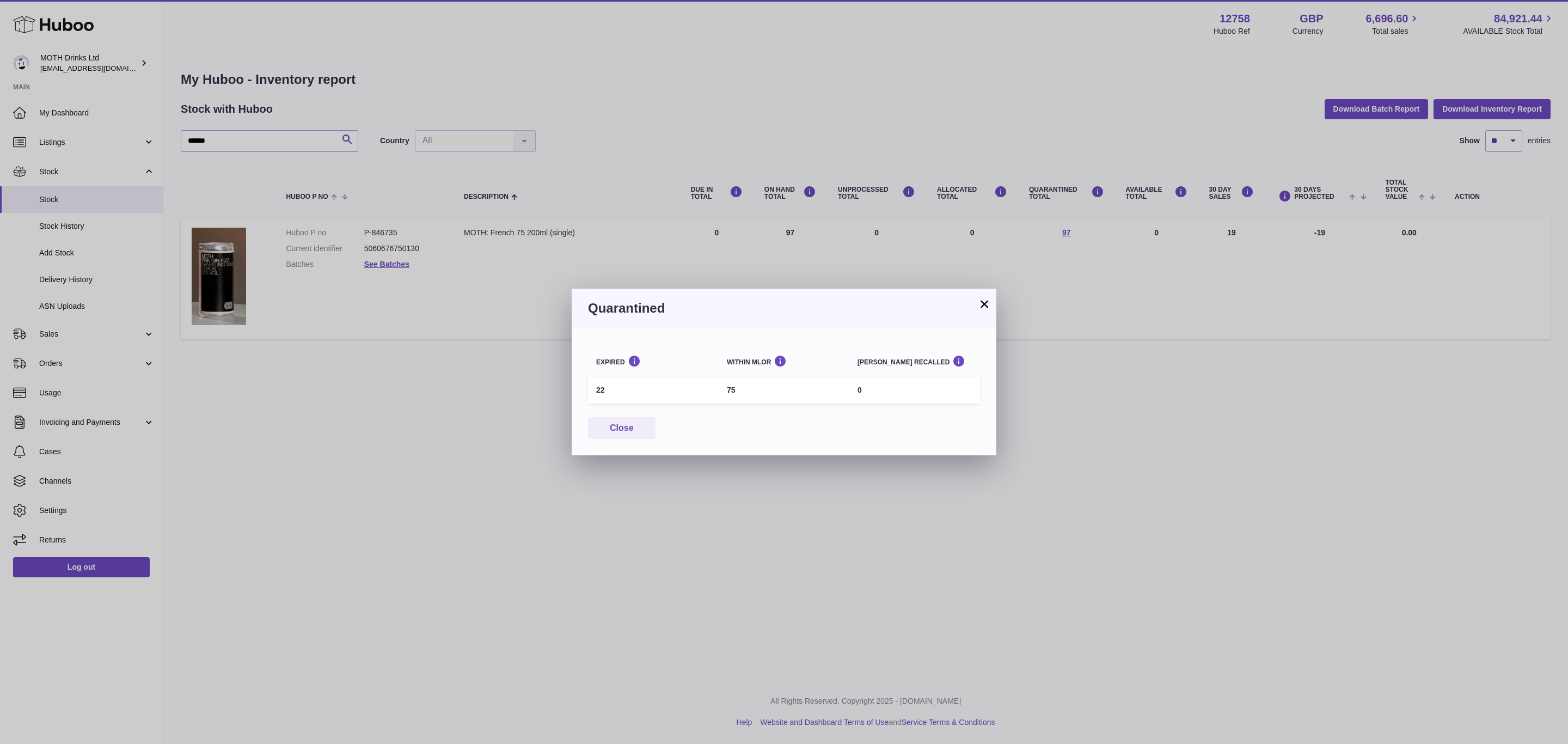
click at [519, 498] on div "× Quarantined Expired Within MLOR Batch recalled 22 75 0 Close" at bounding box center [784, 372] width 1568 height 744
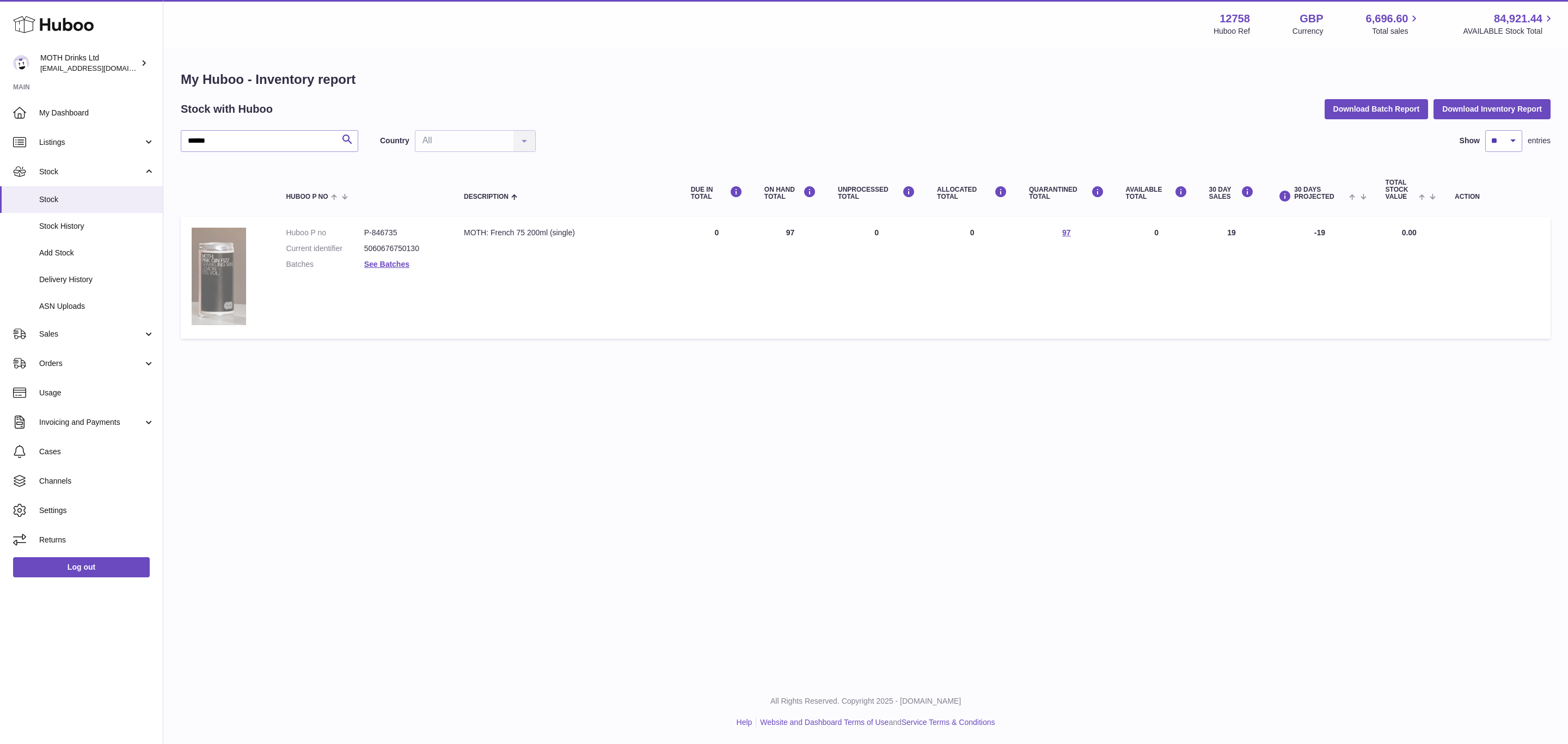
click at [240, 275] on img at bounding box center [219, 276] width 54 height 97
click at [1071, 228] on link "97" at bounding box center [1066, 233] width 9 height 9
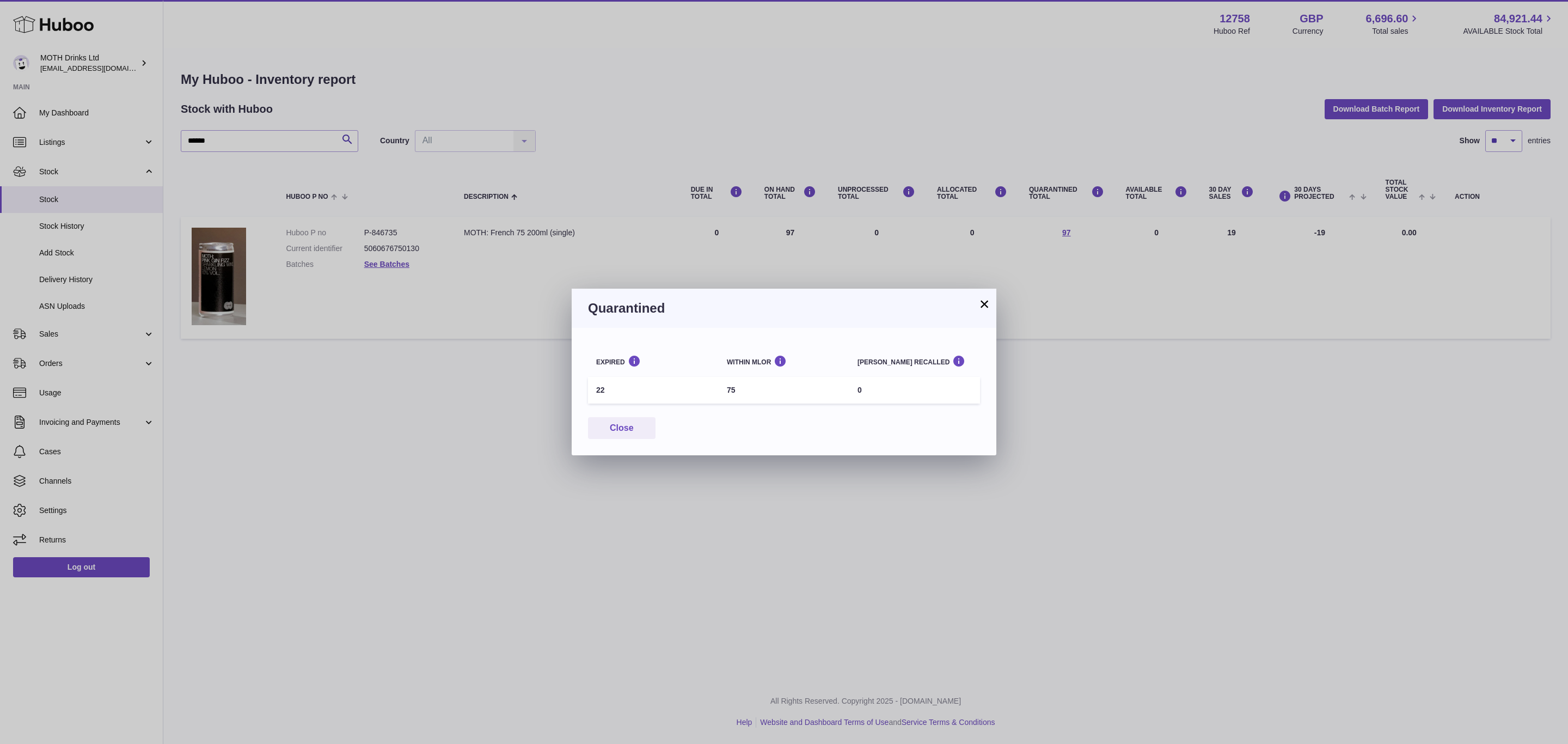
click at [54, 319] on div "× Quarantined Expired Within MLOR Batch recalled 22 75 0 Close" at bounding box center [784, 372] width 1568 height 744
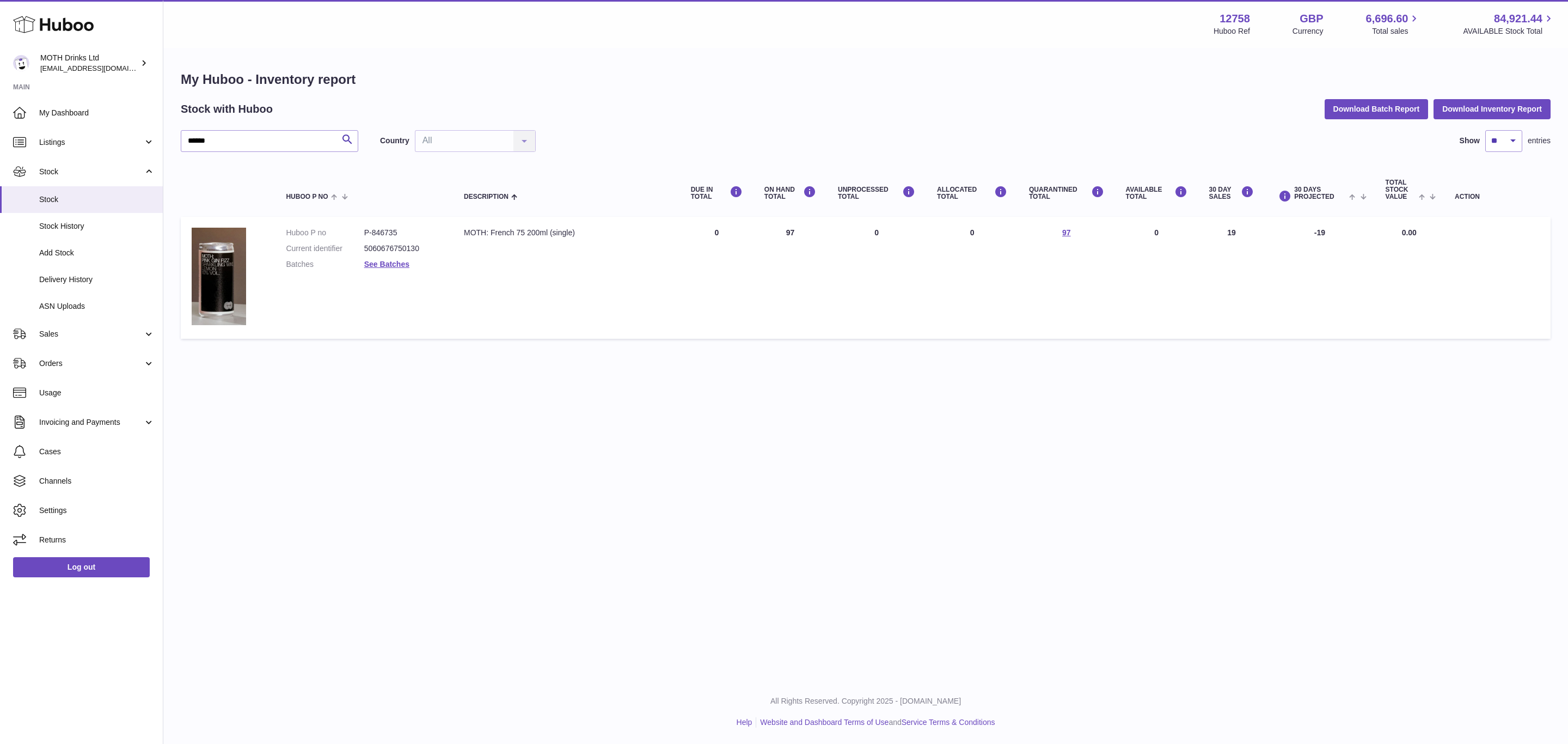
click at [66, 141] on span "Listings" at bounding box center [91, 142] width 104 height 10
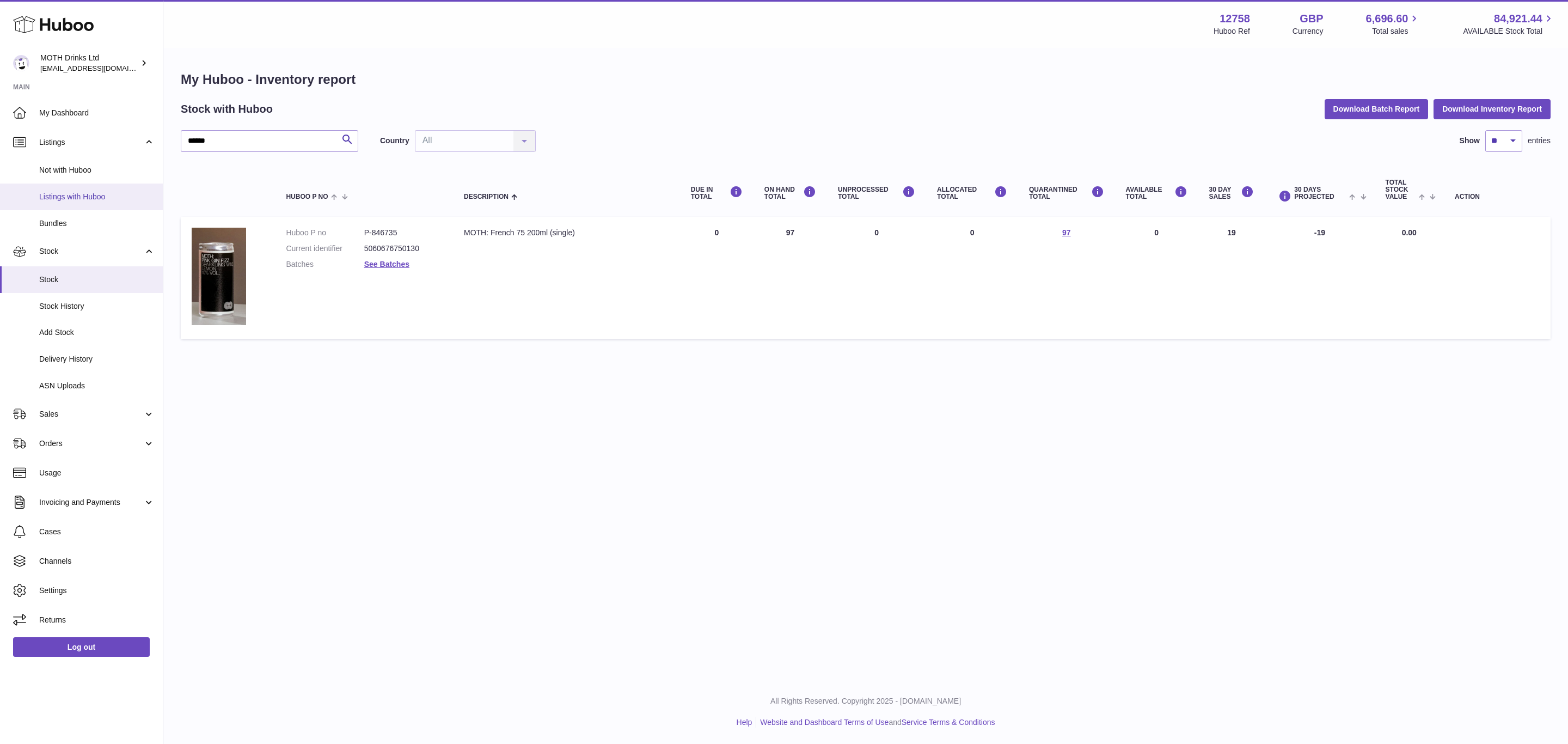
click at [75, 205] on link "Listings with Huboo" at bounding box center [81, 197] width 163 height 27
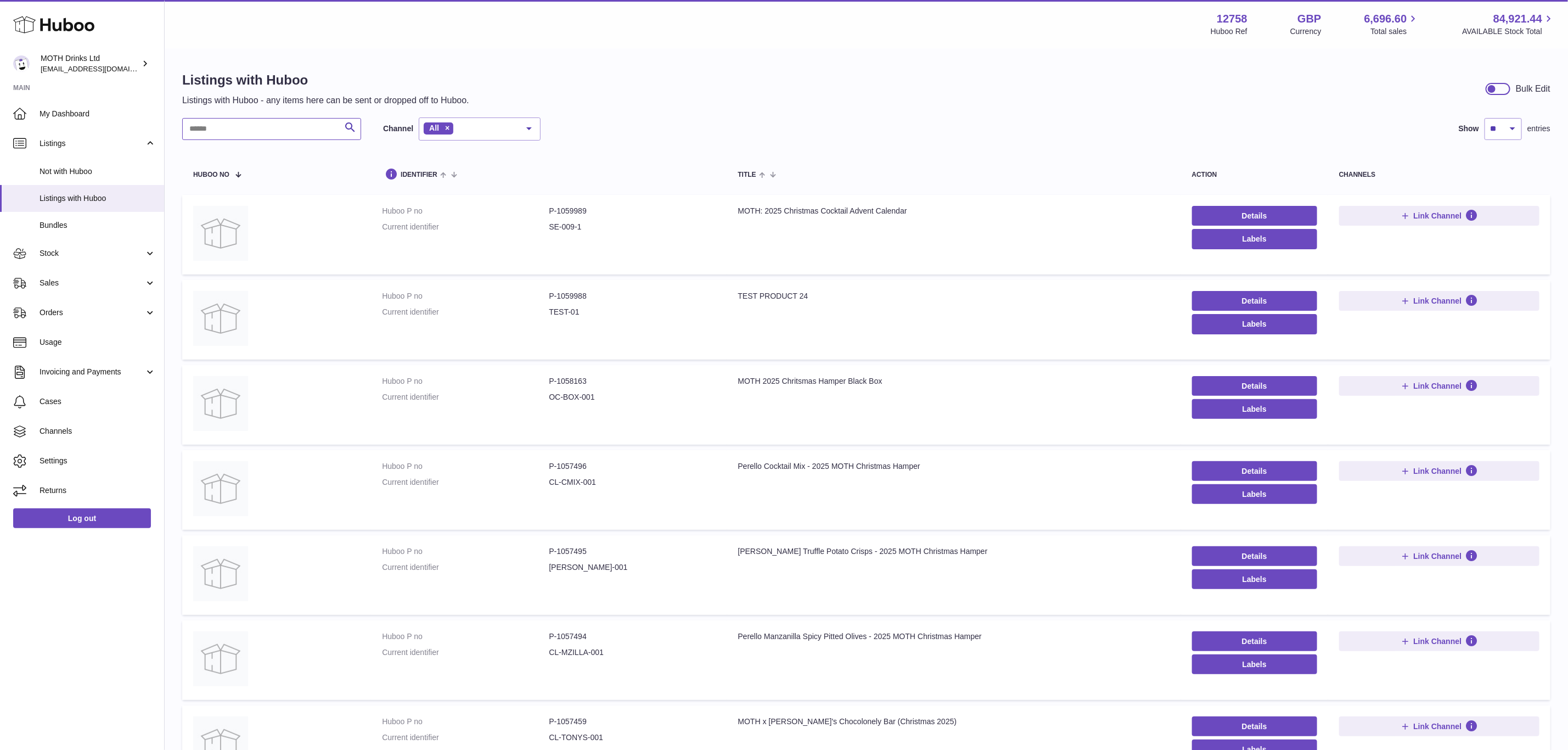
click at [261, 134] on input "text" at bounding box center [272, 129] width 179 height 22
paste input "******"
type input "******"
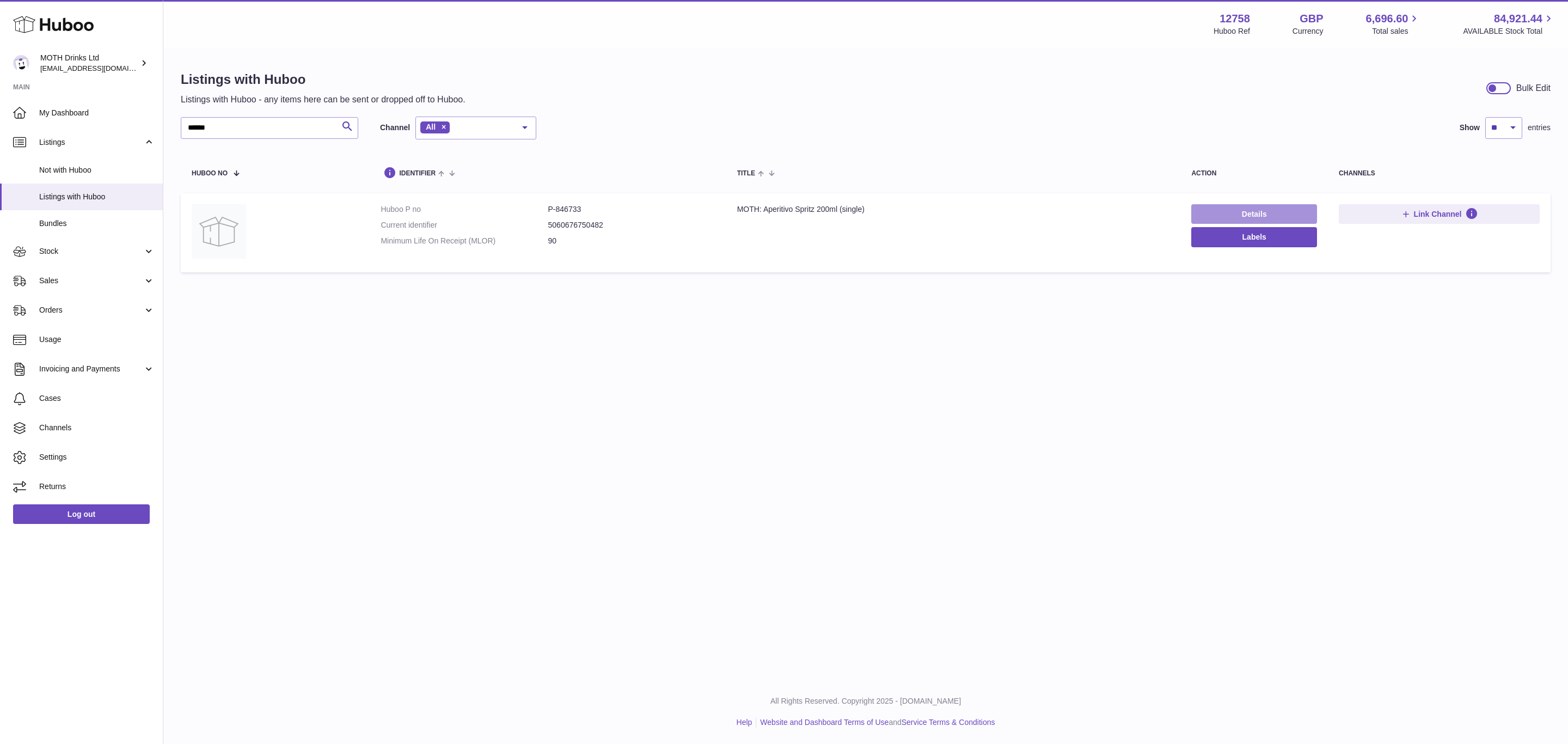
click at [1250, 208] on link "Details" at bounding box center [1254, 214] width 126 height 19
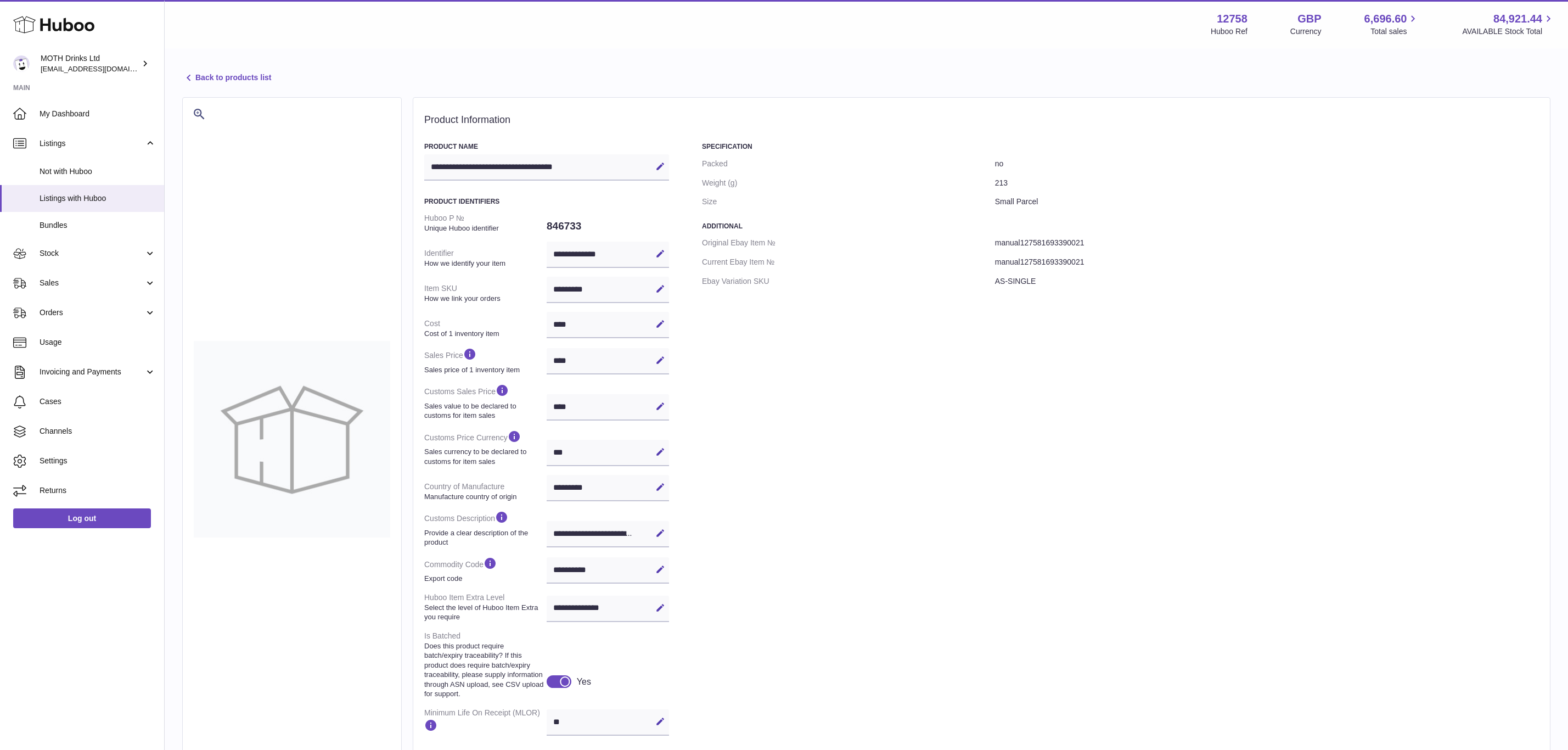
select select "***"
select select "****"
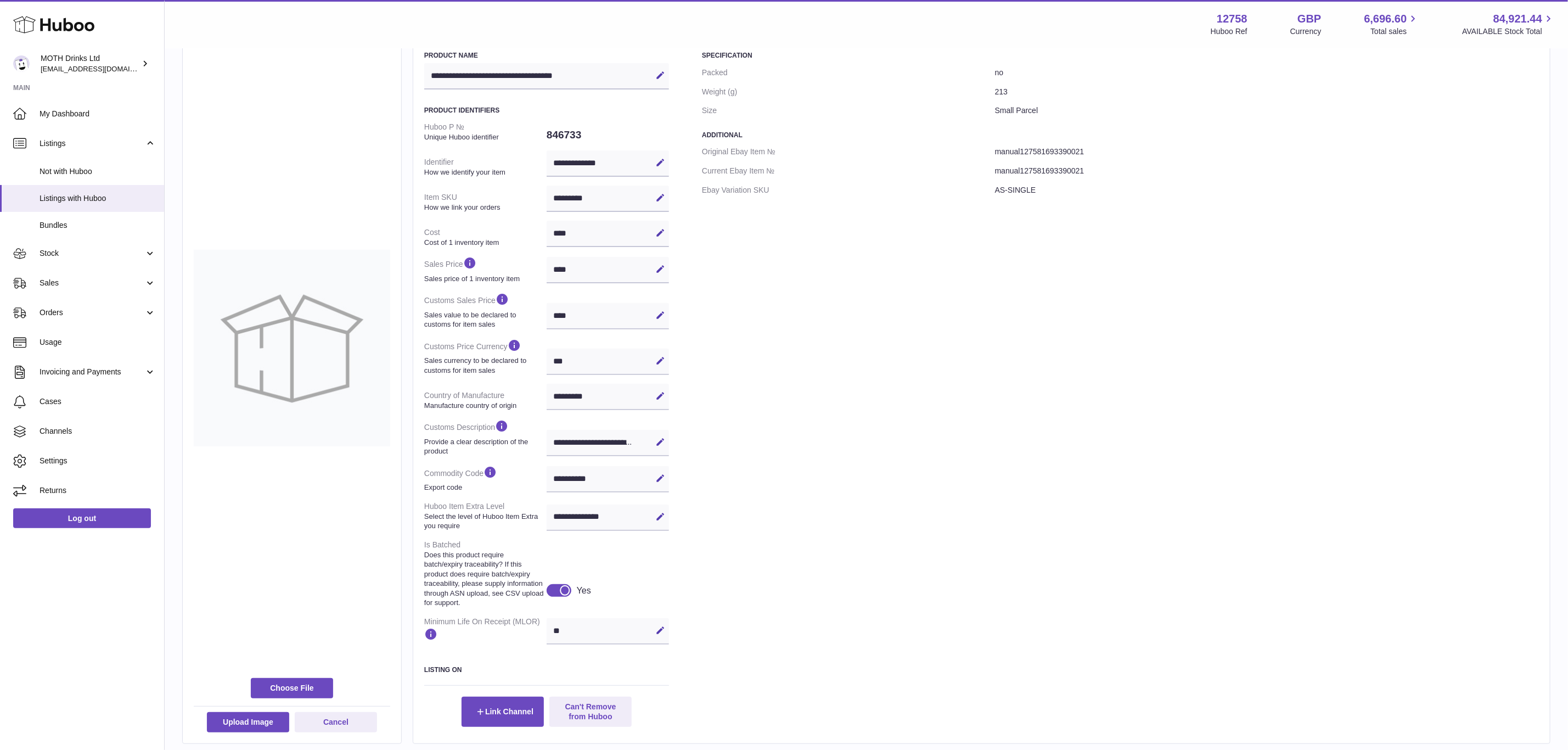
scroll to position [181, 0]
